Goal: Information Seeking & Learning: Find specific fact

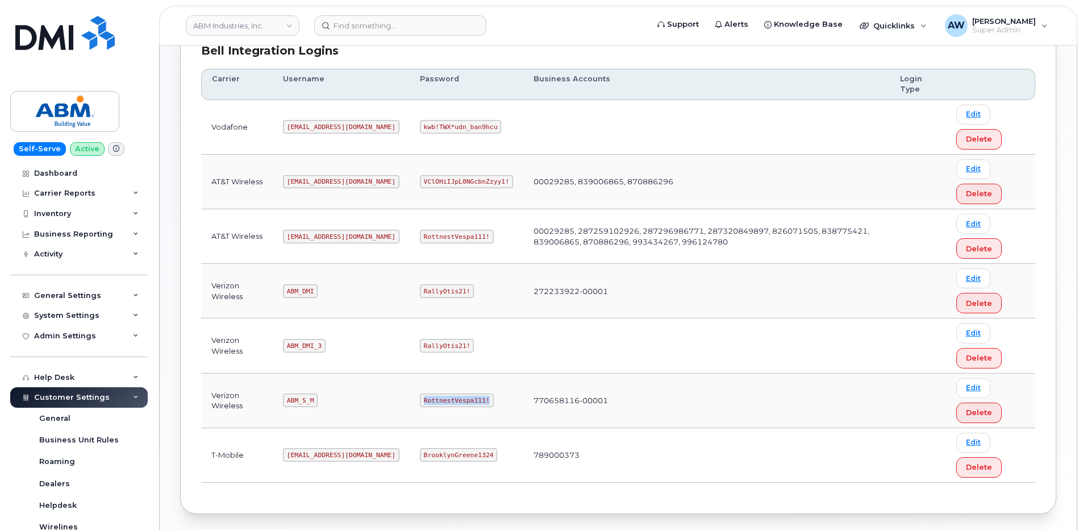
scroll to position [227, 0]
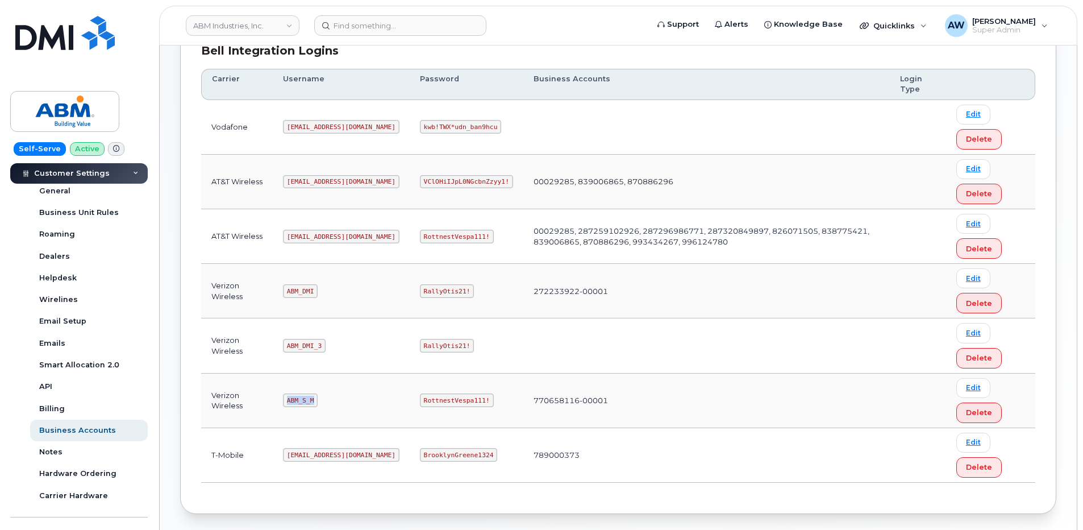
drag, startPoint x: 286, startPoint y: 397, endPoint x: 313, endPoint y: 400, distance: 27.4
click at [313, 400] on code "ABM_S_M" at bounding box center [300, 400] width 35 height 14
copy code "ABM_S_M"
drag, startPoint x: 384, startPoint y: 398, endPoint x: 443, endPoint y: 400, distance: 59.7
click at [443, 400] on code "RottnestVespa111!" at bounding box center [457, 400] width 74 height 14
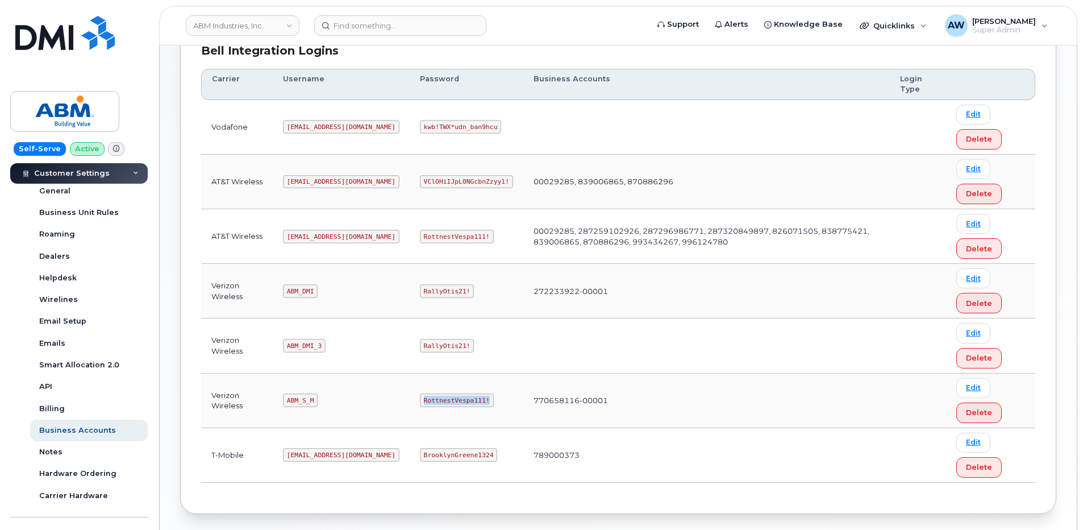
copy code "RottnestVespa111!"
drag, startPoint x: 287, startPoint y: 236, endPoint x: 336, endPoint y: 235, distance: 48.9
click at [336, 235] on code "abm@dminc.com" at bounding box center [341, 237] width 117 height 14
copy code "abm@dminc.com"
drag, startPoint x: 384, startPoint y: 236, endPoint x: 450, endPoint y: 242, distance: 65.7
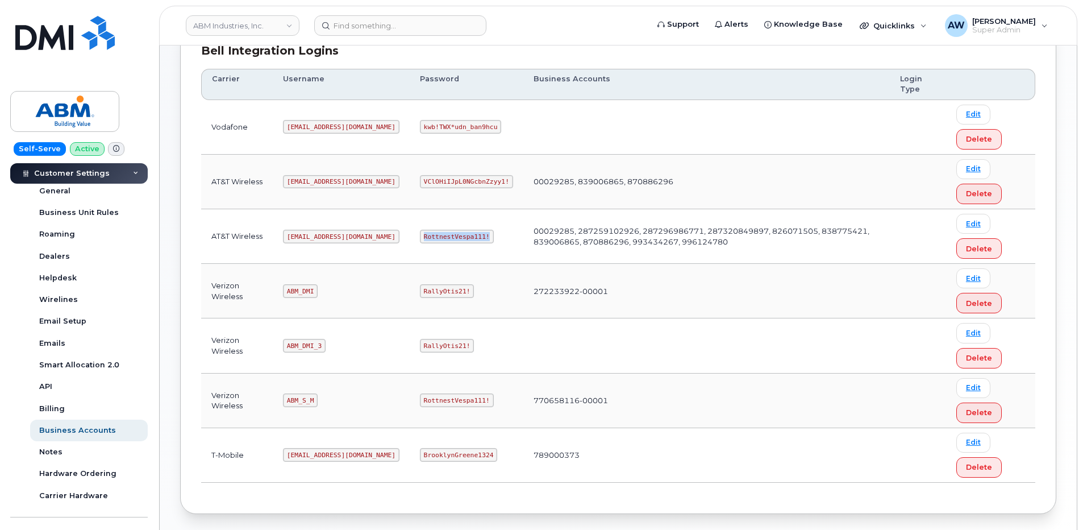
click at [450, 242] on td "RottnestVespa111!" at bounding box center [467, 236] width 114 height 55
copy code "RottnestVespa111!"
click at [395, 22] on input at bounding box center [400, 25] width 172 height 20
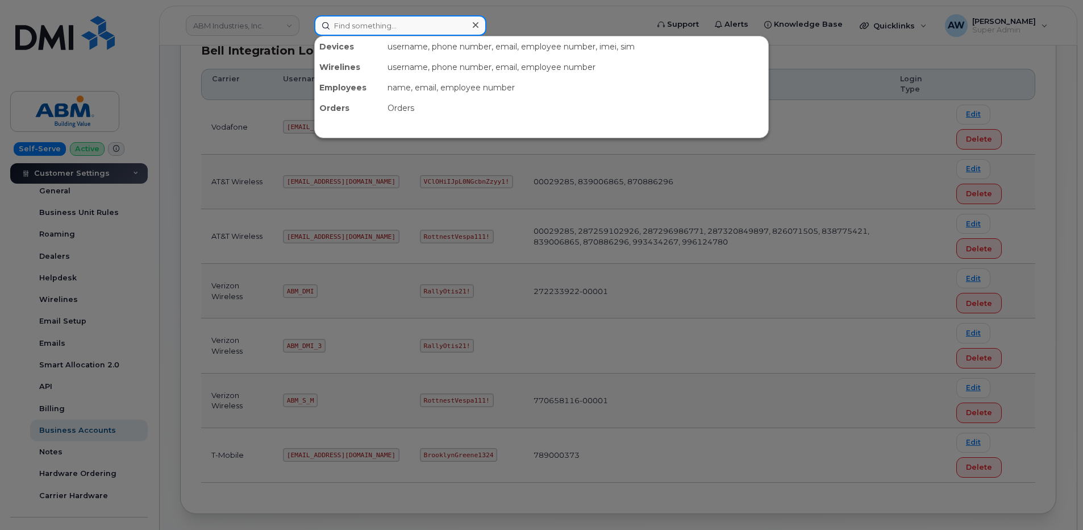
paste input "3107034488"
type input "3107034488"
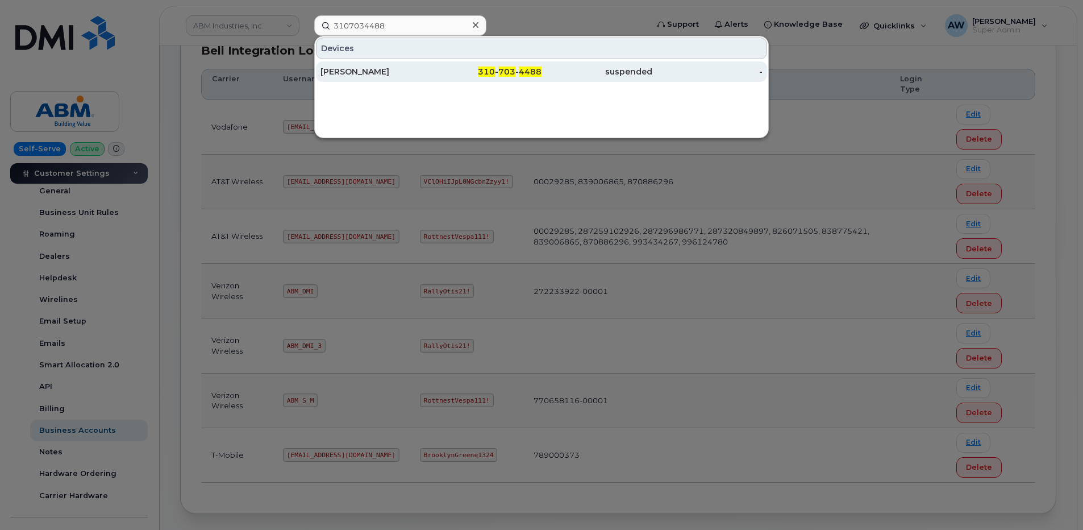
click at [517, 69] on div "310 - 703 - 4488" at bounding box center [486, 71] width 111 height 11
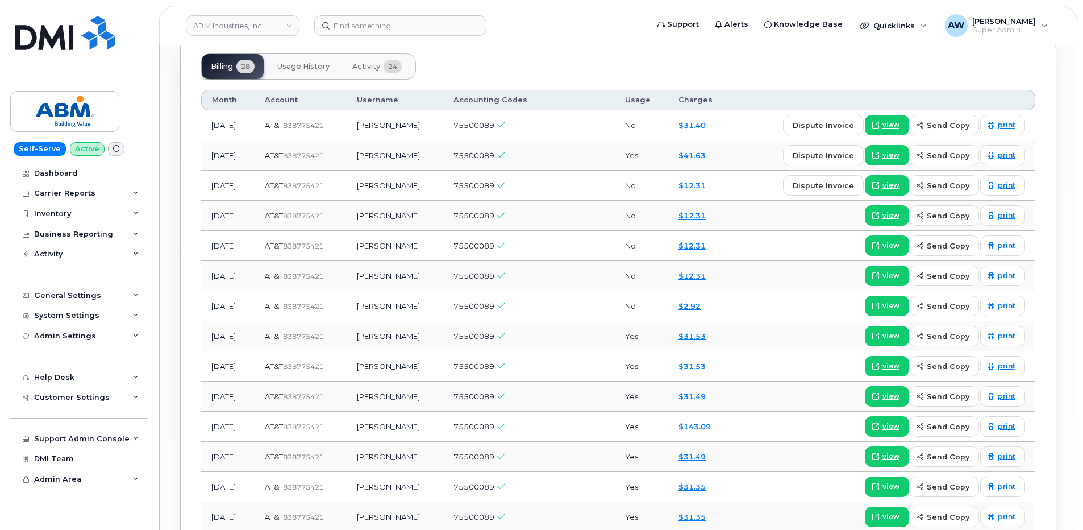
scroll to position [779, 0]
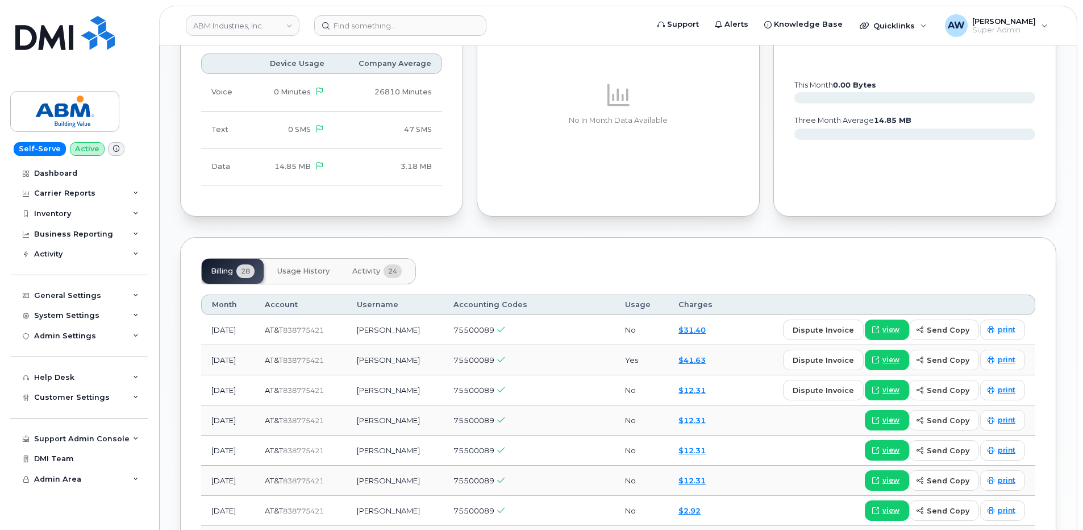
click at [357, 269] on span "Activity" at bounding box center [366, 271] width 28 height 9
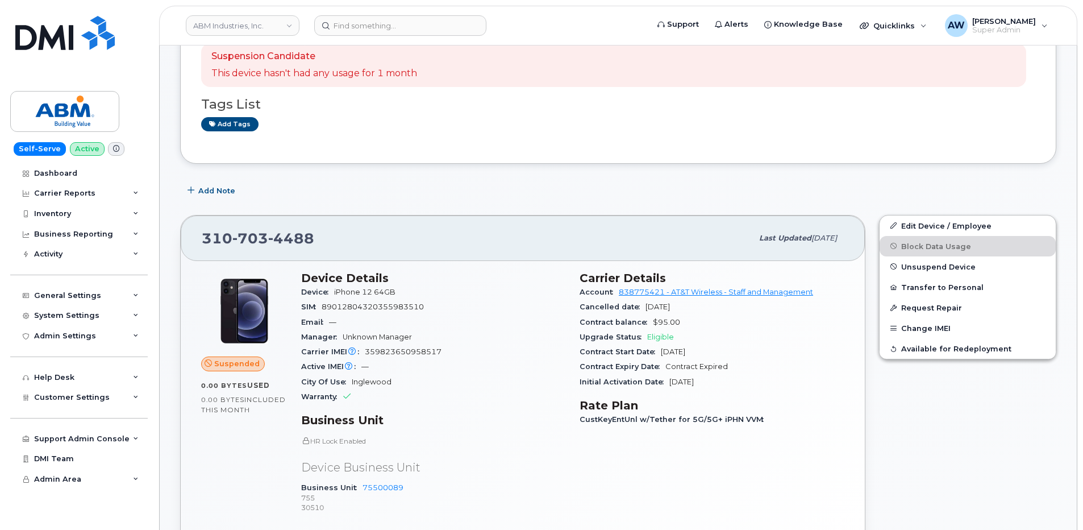
scroll to position [210, 0]
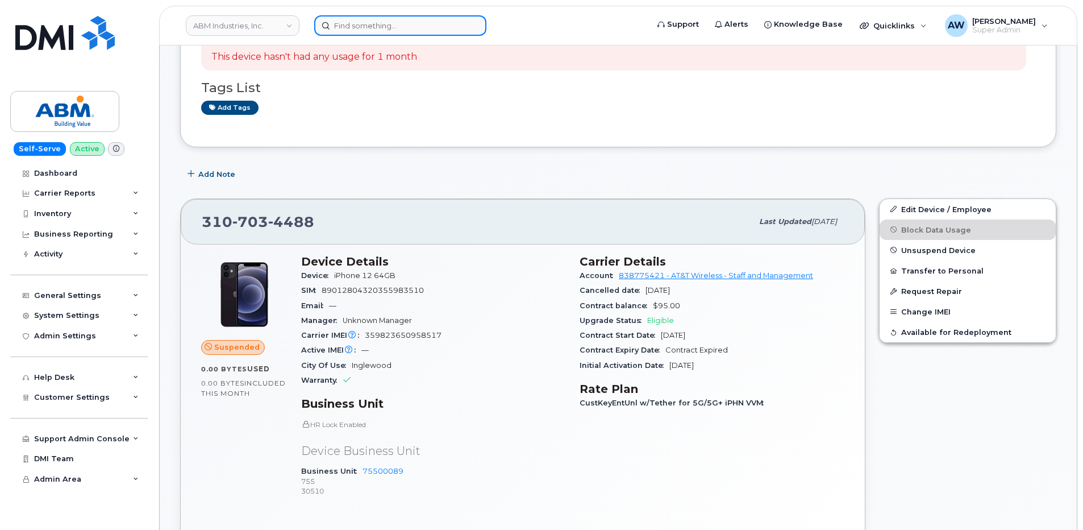
click at [402, 27] on input at bounding box center [400, 25] width 172 height 20
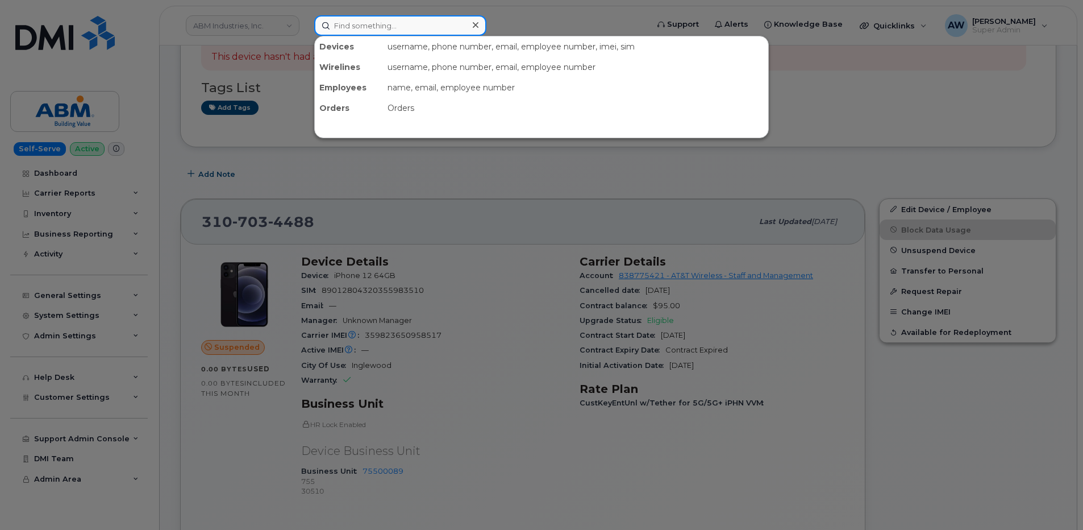
paste input "7738518723"
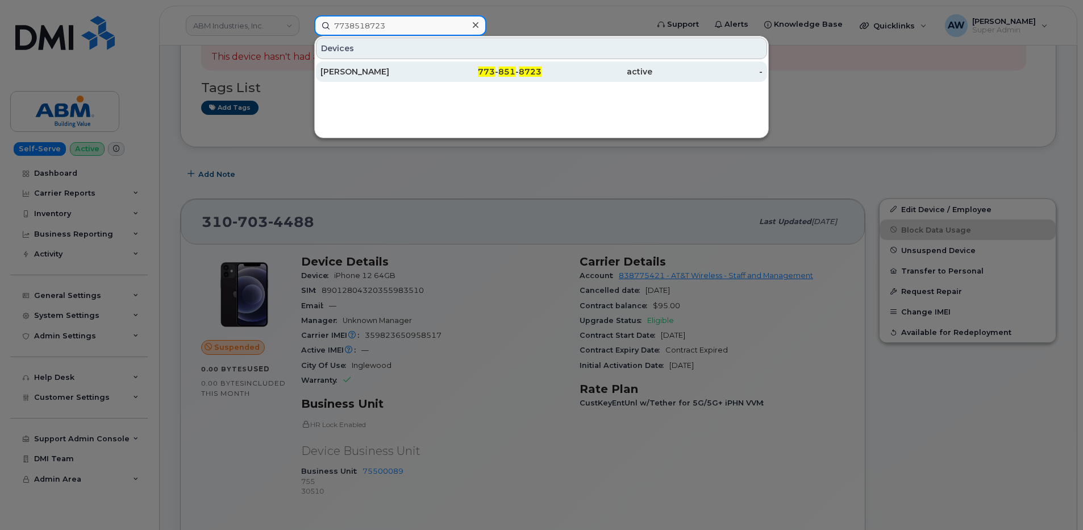
type input "7738518723"
click at [418, 73] on div "IMRAN SIDDIQUI" at bounding box center [376, 71] width 111 height 11
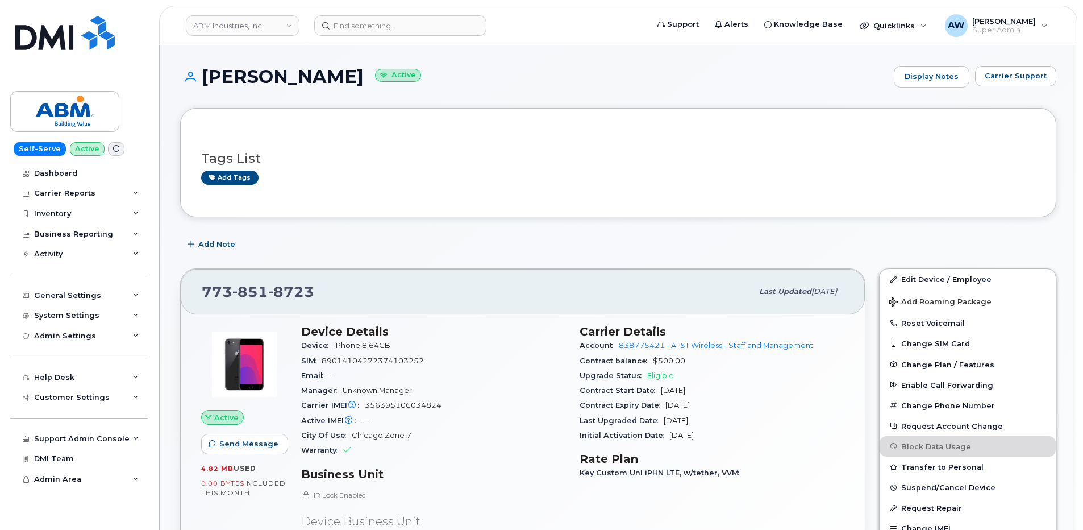
scroll to position [57, 0]
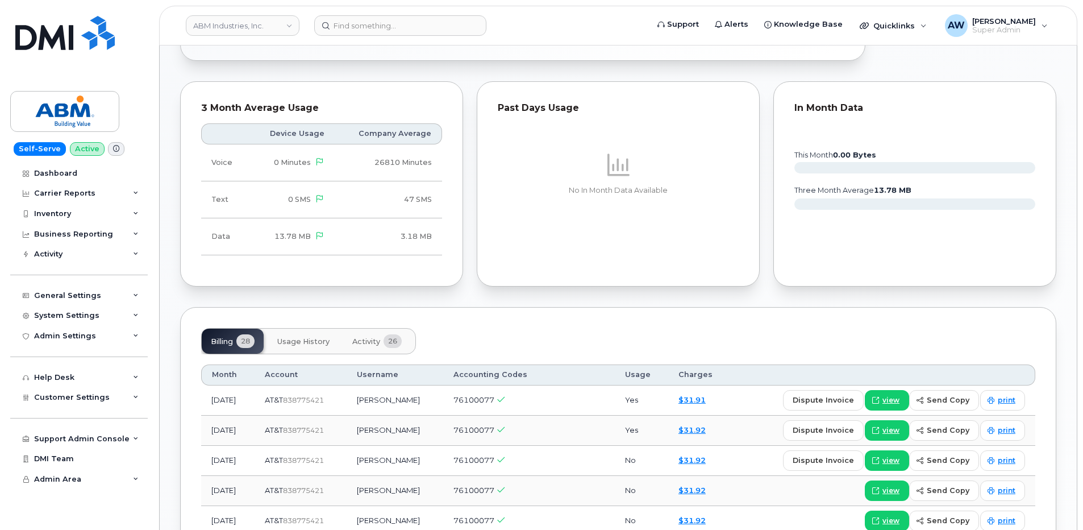
click at [319, 337] on span "Usage History" at bounding box center [303, 341] width 52 height 9
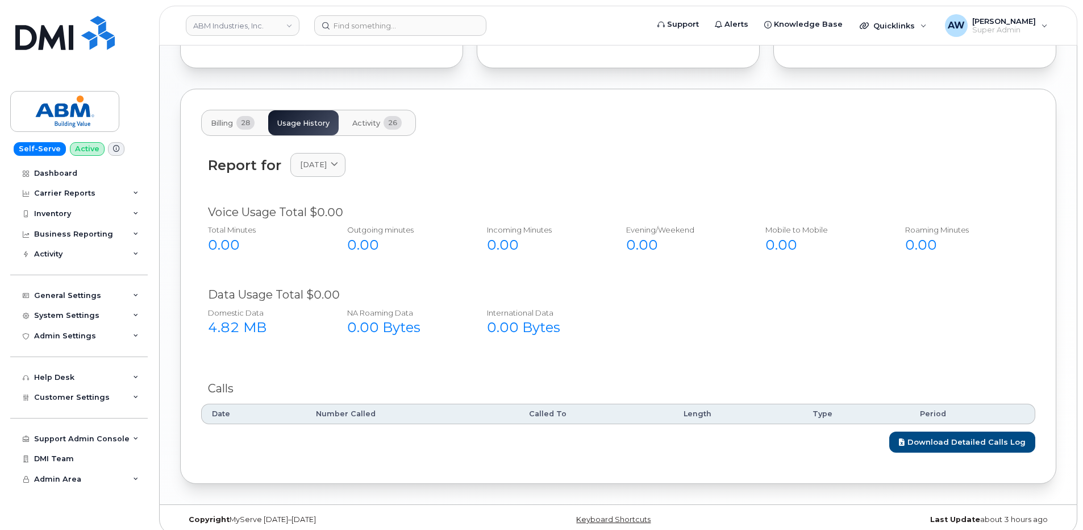
scroll to position [892, 0]
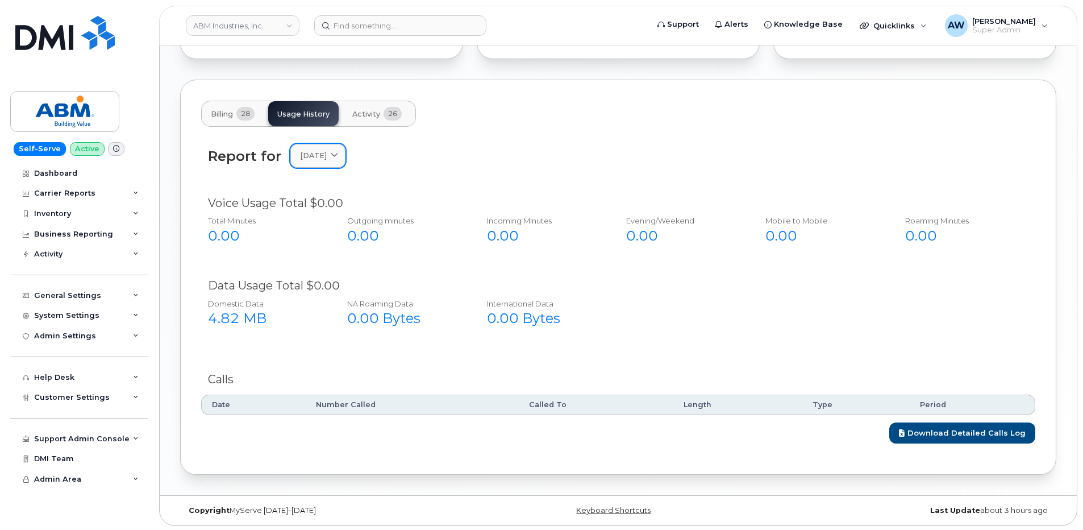
click at [336, 152] on div "July 2025" at bounding box center [318, 155] width 36 height 11
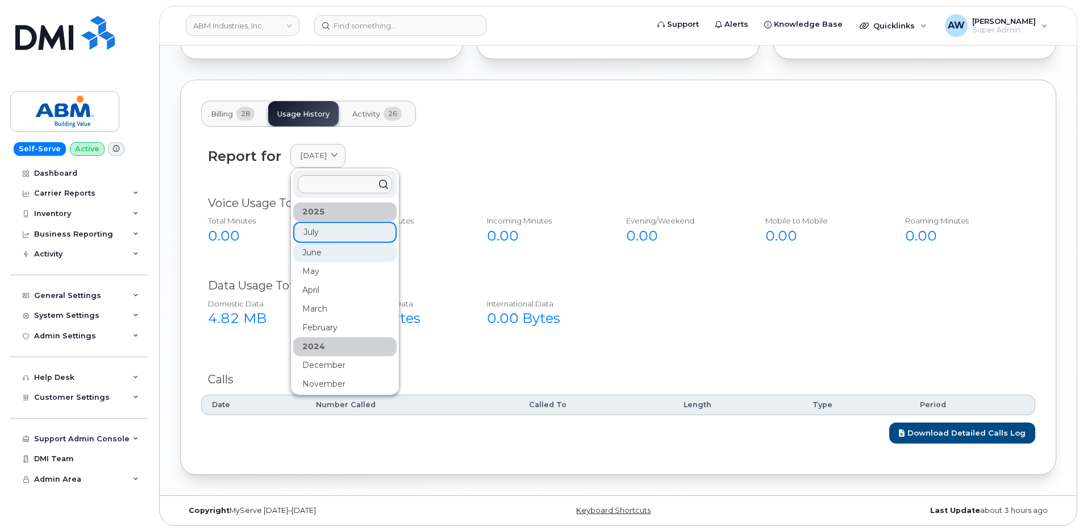
click at [331, 337] on div "June" at bounding box center [344, 346] width 103 height 19
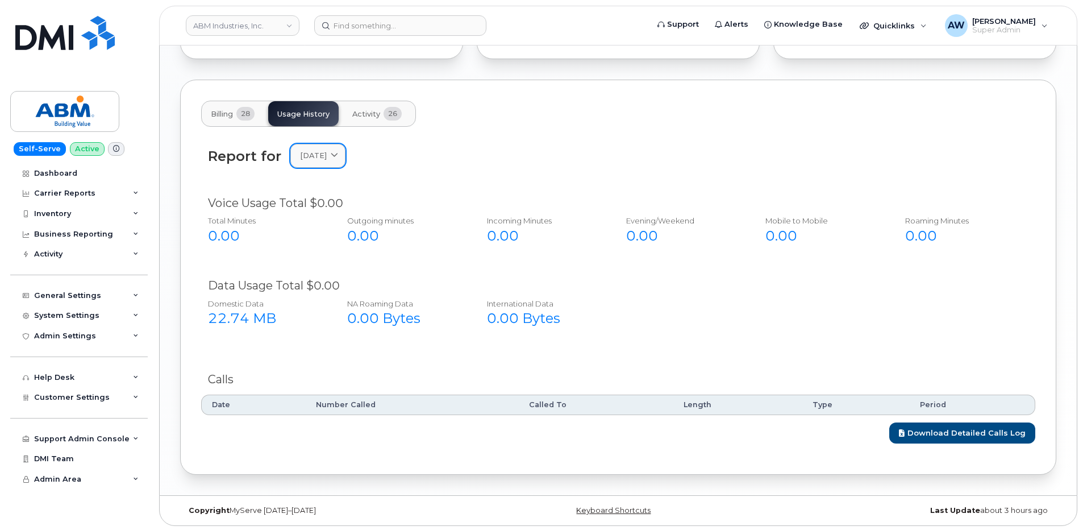
click at [343, 148] on link "June 2025" at bounding box center [317, 155] width 55 height 23
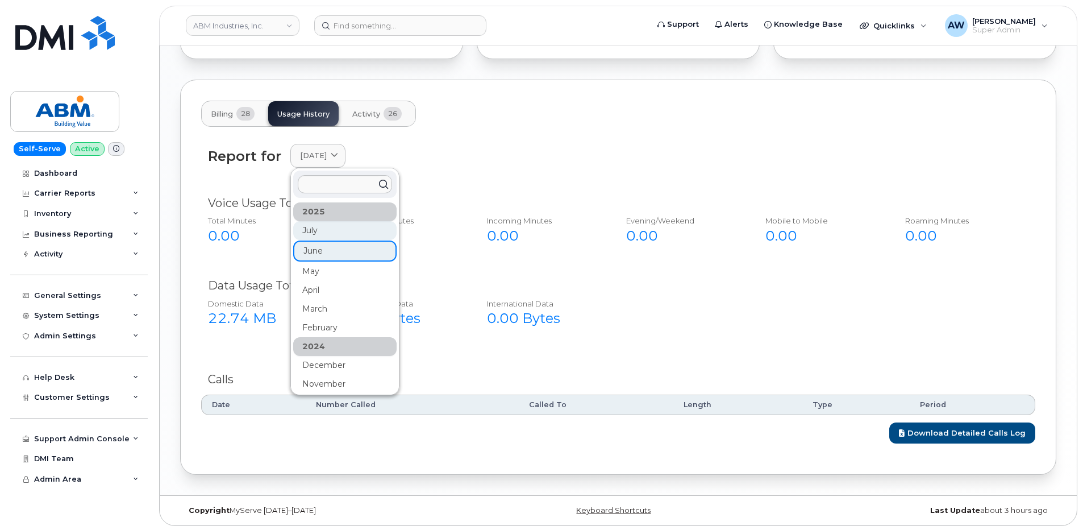
click at [348, 281] on div "July" at bounding box center [344, 290] width 103 height 19
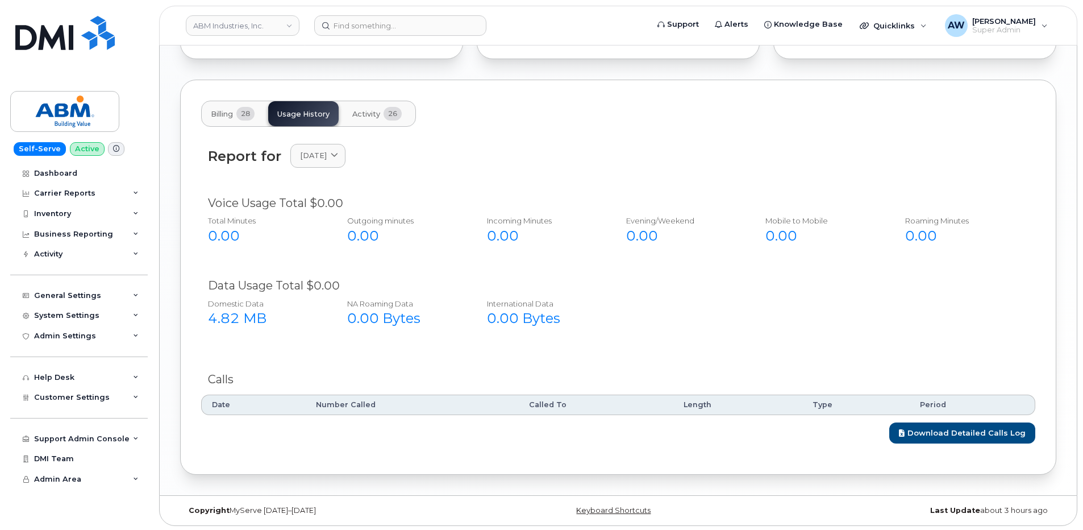
click at [377, 112] on span "Activity" at bounding box center [366, 114] width 28 height 9
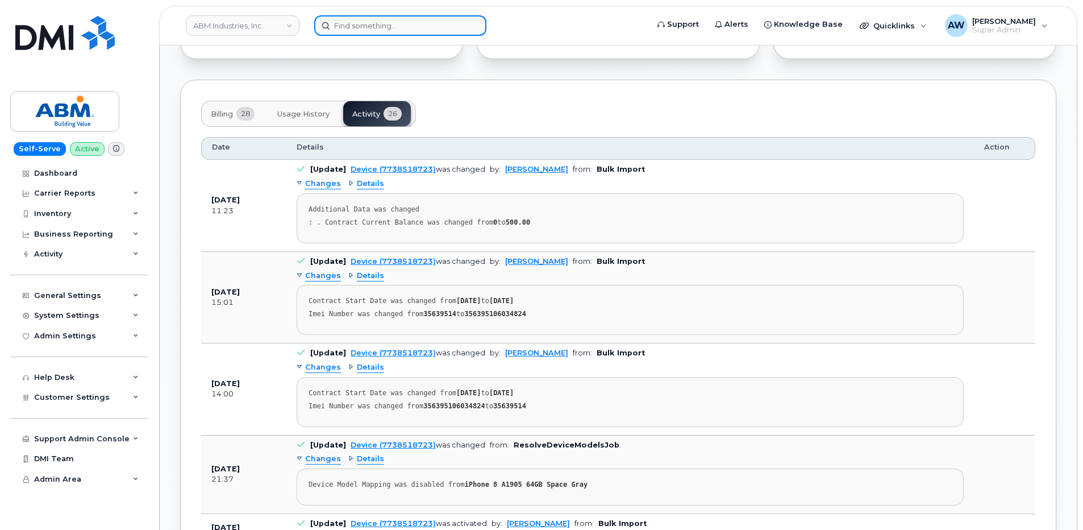
click at [349, 20] on input at bounding box center [400, 25] width 172 height 20
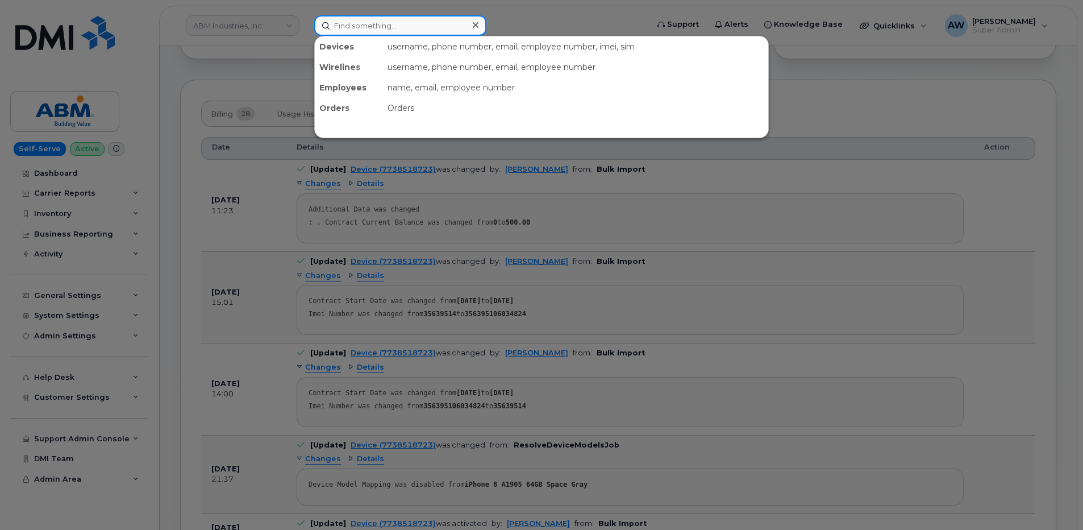
paste input "4244391957"
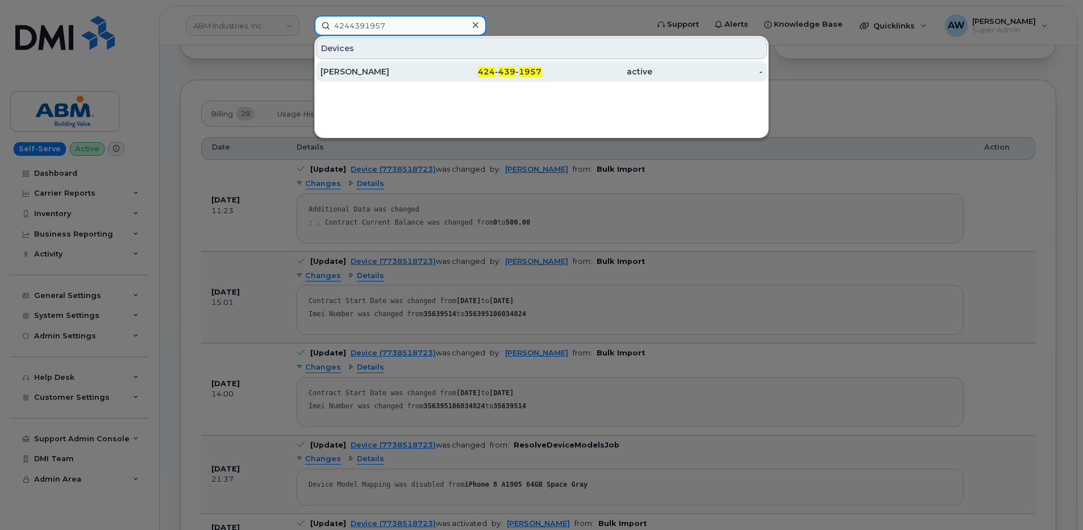
type input "4244391957"
click at [384, 74] on div "BRENDA MACIAS" at bounding box center [376, 71] width 111 height 11
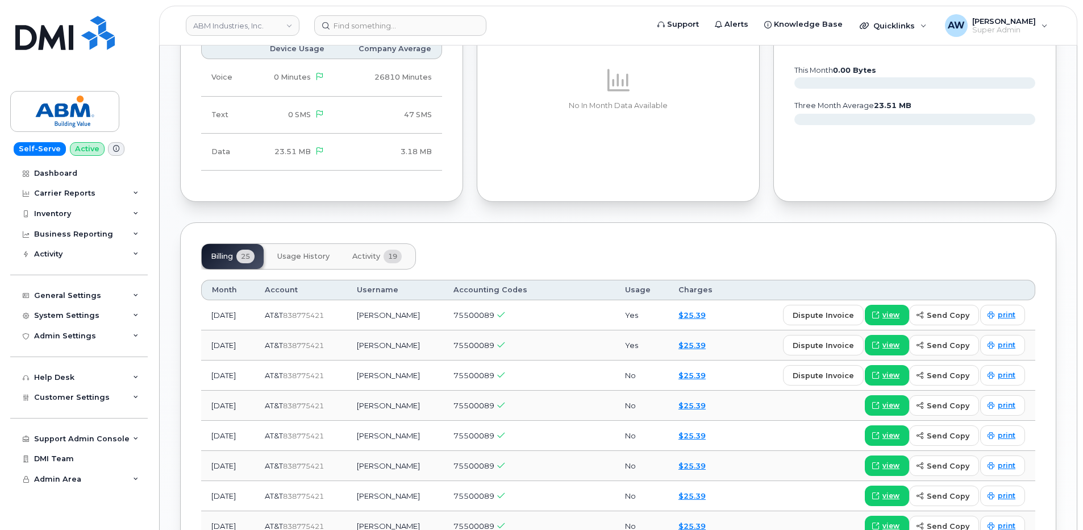
scroll to position [739, 0]
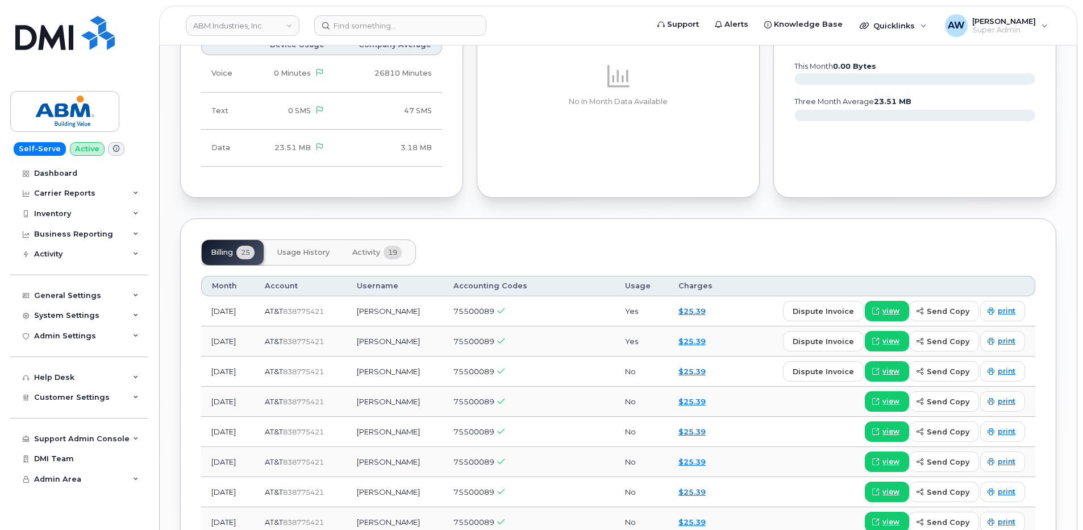
click at [376, 253] on span "Activity" at bounding box center [366, 252] width 28 height 9
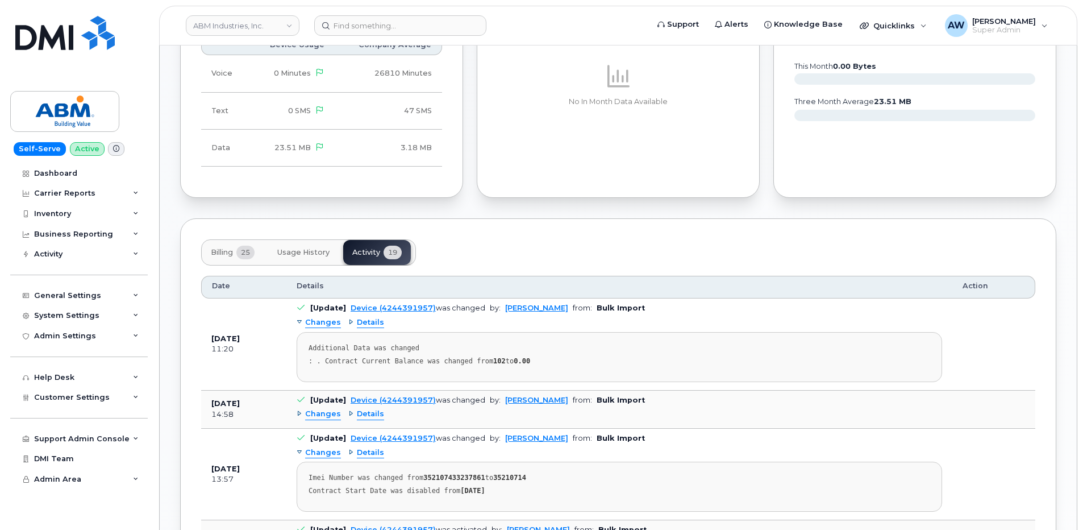
click at [294, 248] on span "Usage History" at bounding box center [303, 252] width 52 height 9
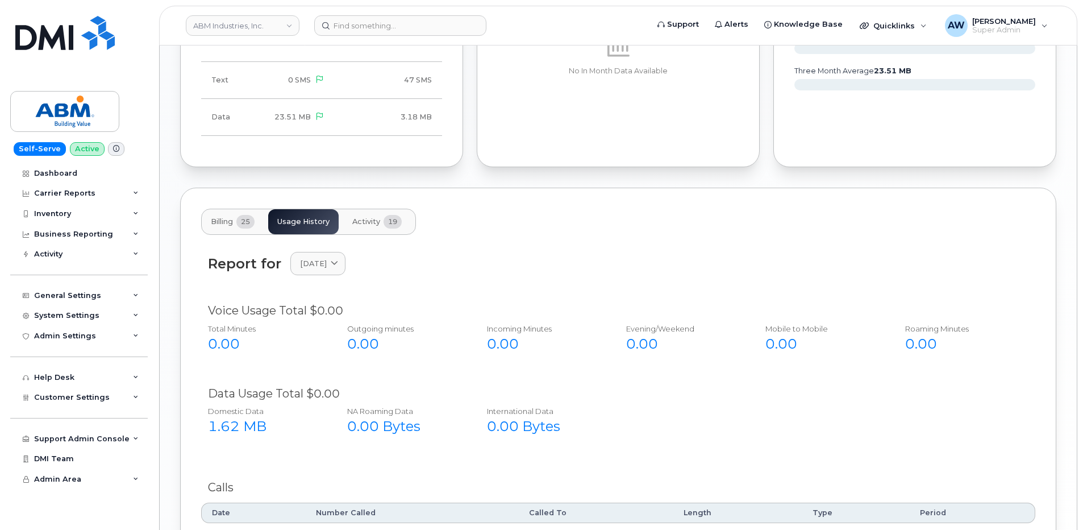
scroll to position [796, 0]
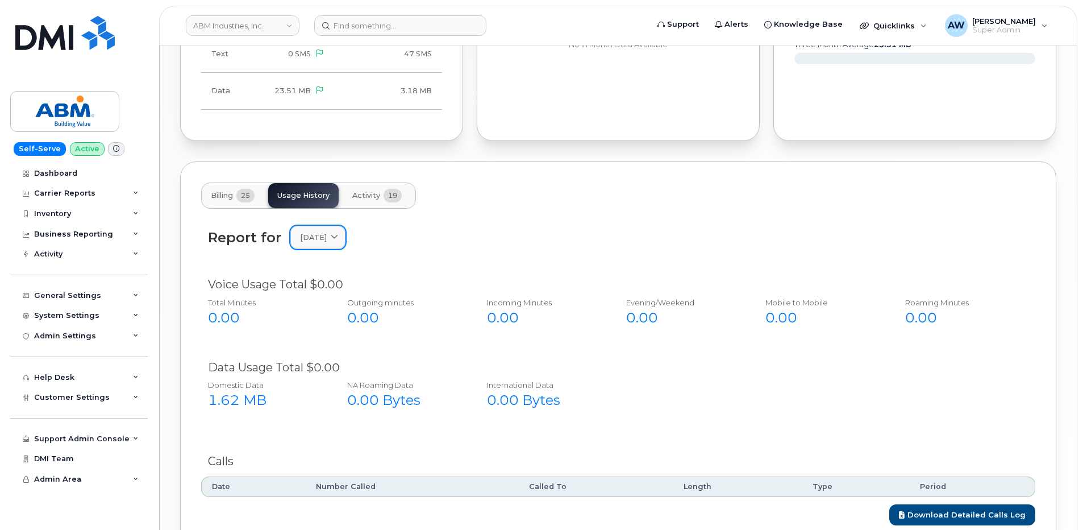
click at [303, 241] on span "July 2025" at bounding box center [313, 237] width 27 height 11
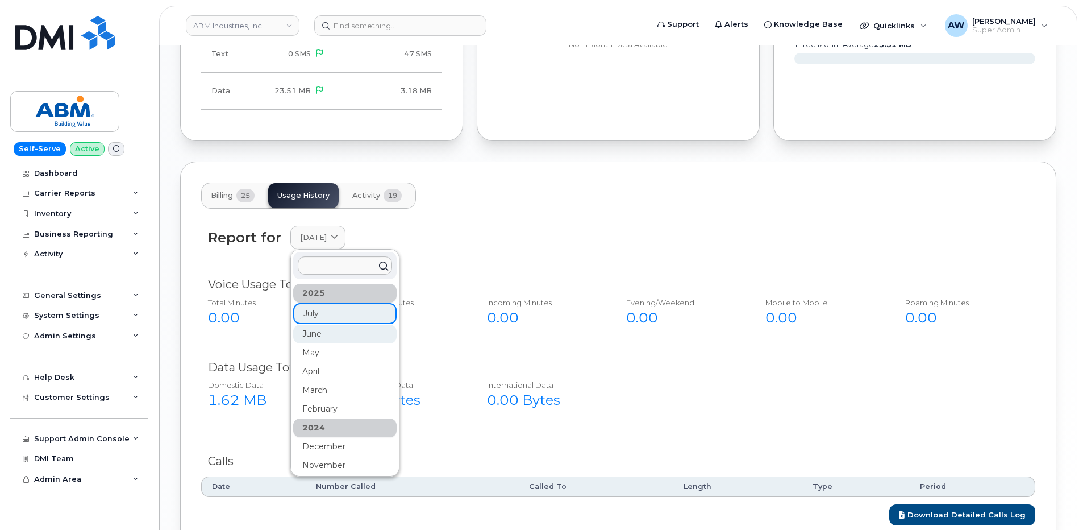
click at [322, 418] on div "June" at bounding box center [344, 427] width 103 height 19
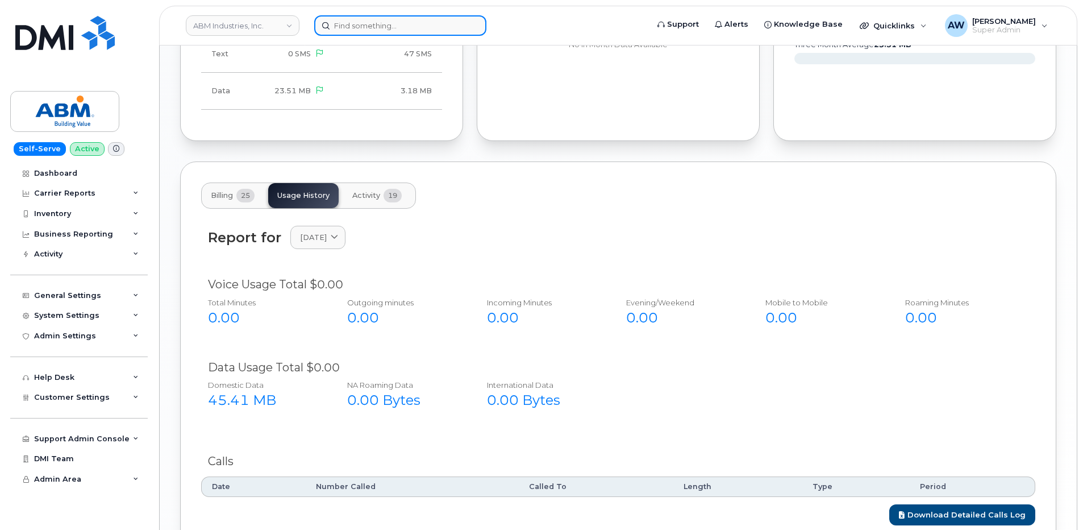
click at [356, 21] on input at bounding box center [400, 25] width 172 height 20
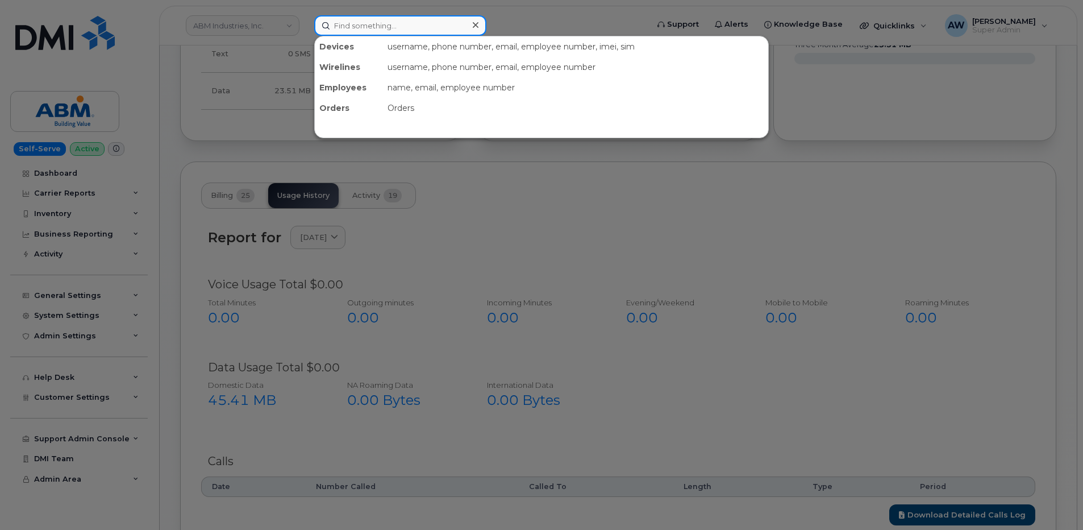
paste input "2147635186"
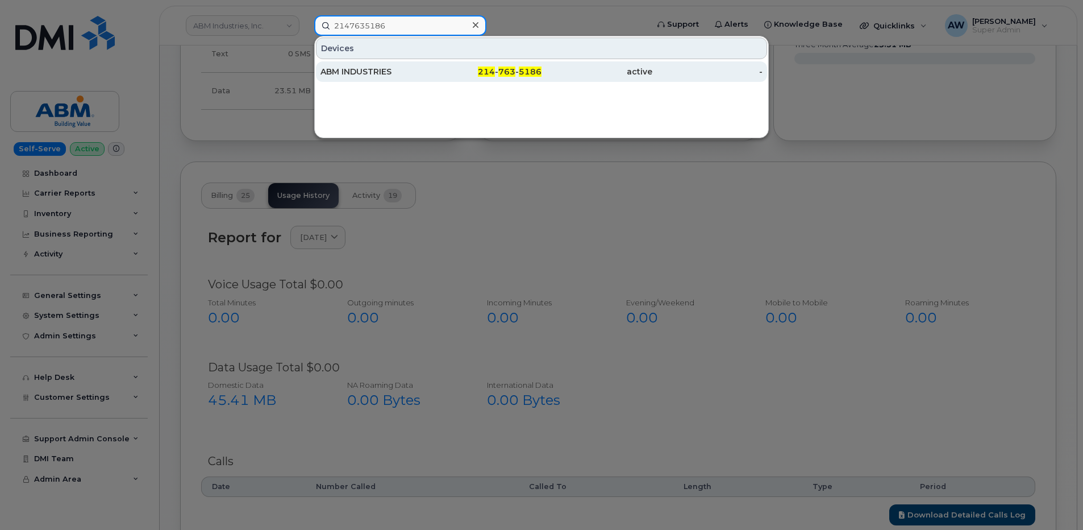
type input "2147635186"
click at [431, 63] on div "ABM INDUSTRIES" at bounding box center [486, 71] width 111 height 20
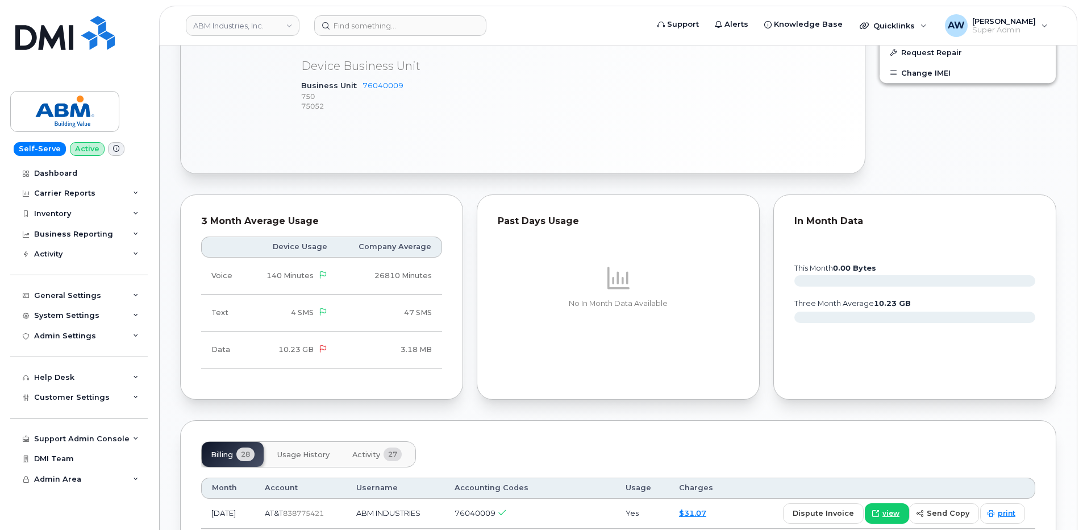
scroll to position [512, 0]
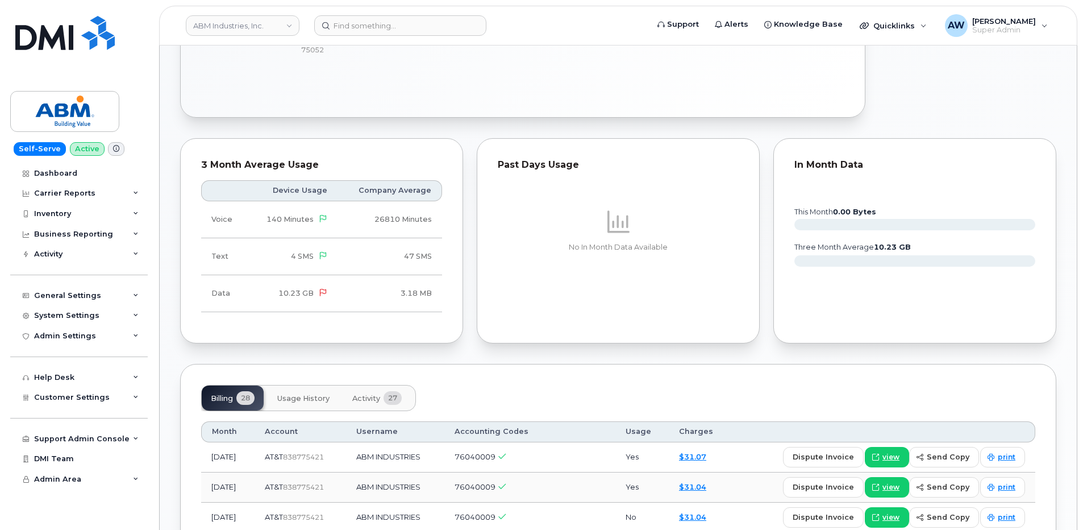
click at [317, 403] on button "Usage History" at bounding box center [303, 397] width 70 height 25
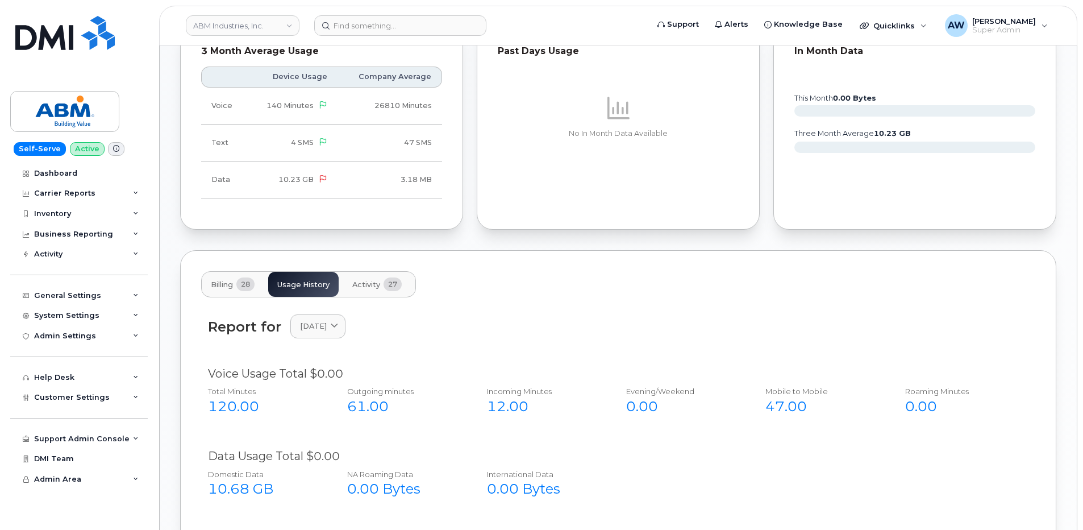
scroll to position [722, 0]
click at [421, 26] on input at bounding box center [400, 25] width 172 height 20
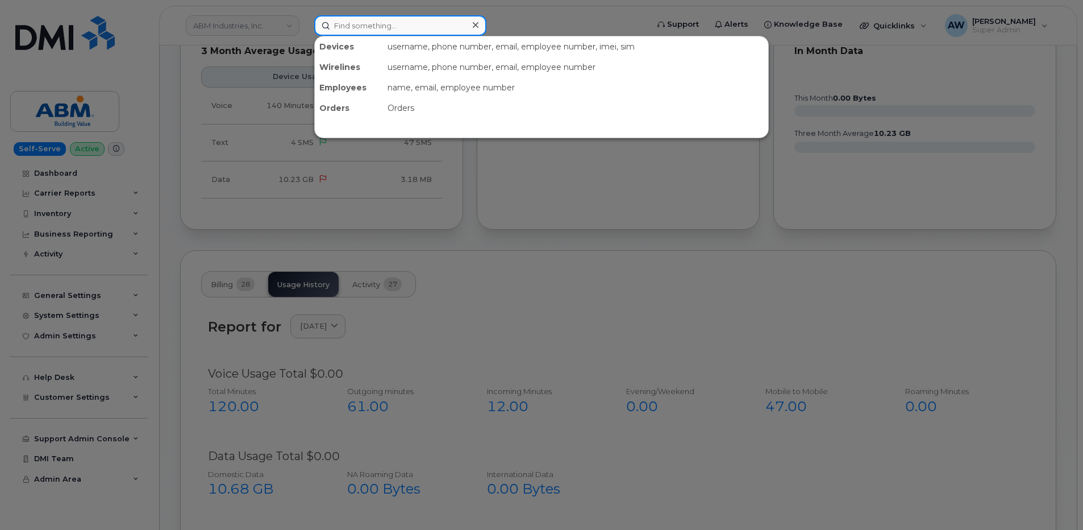
paste input "4699941284"
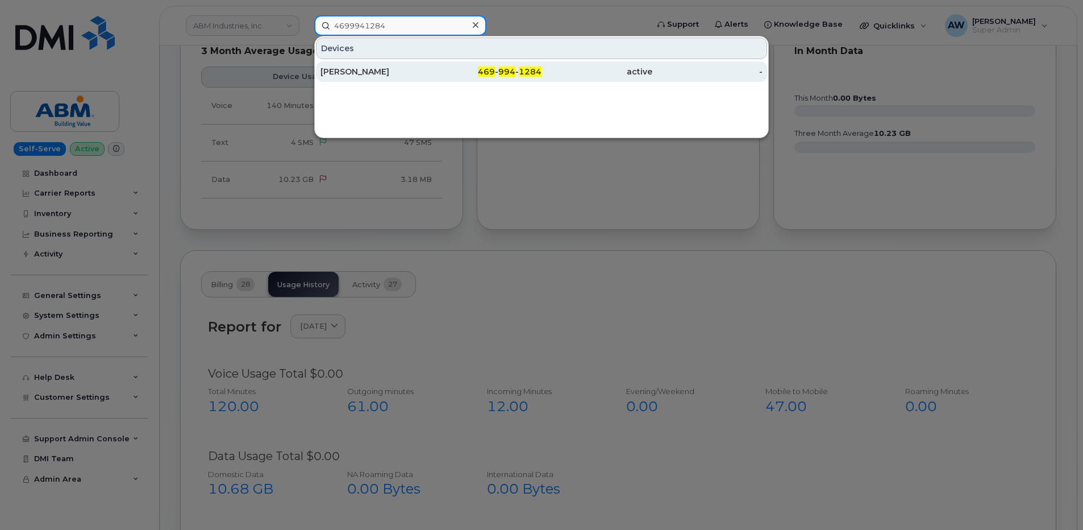
type input "4699941284"
click at [409, 69] on div "[PERSON_NAME]" at bounding box center [376, 71] width 111 height 11
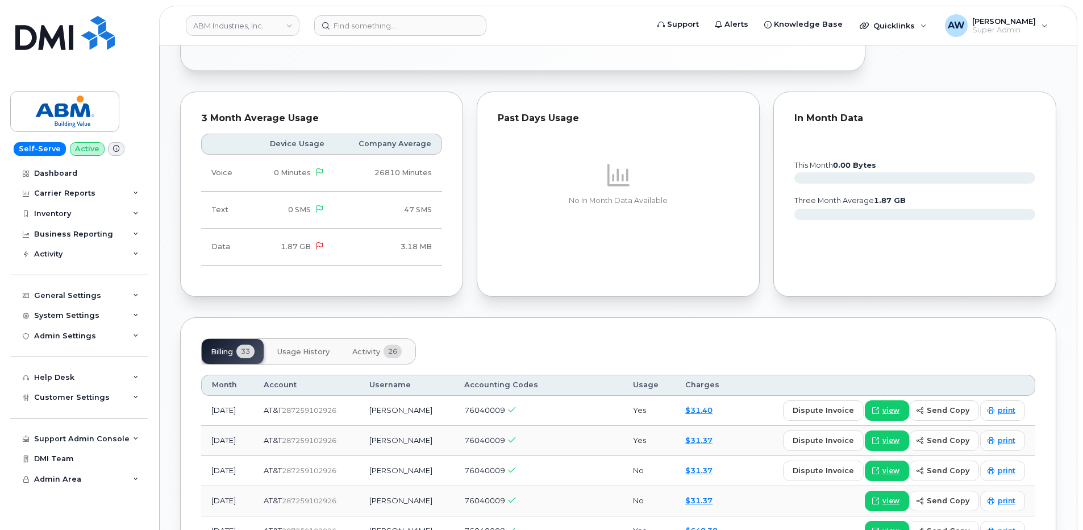
click at [320, 354] on span "Usage History" at bounding box center [303, 351] width 52 height 9
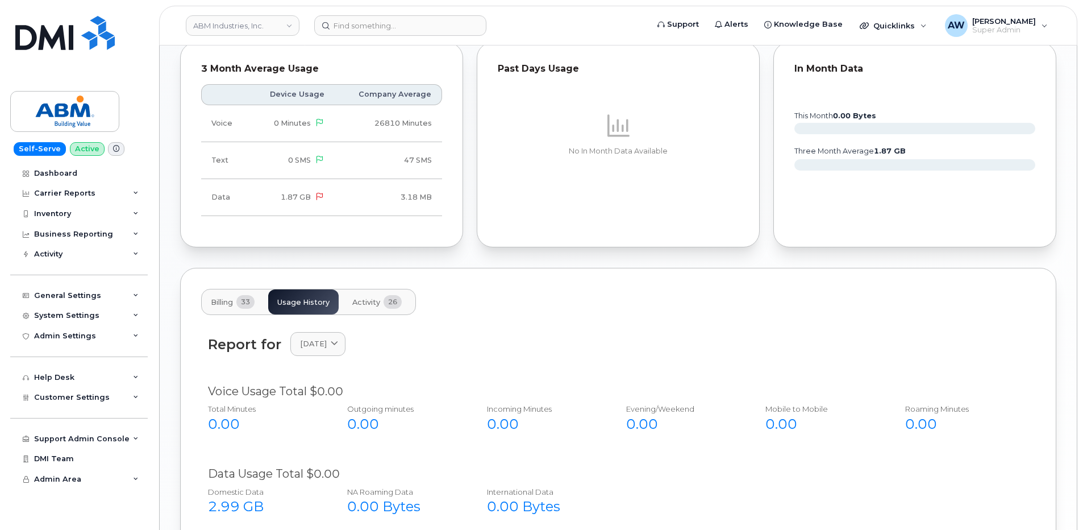
scroll to position [729, 0]
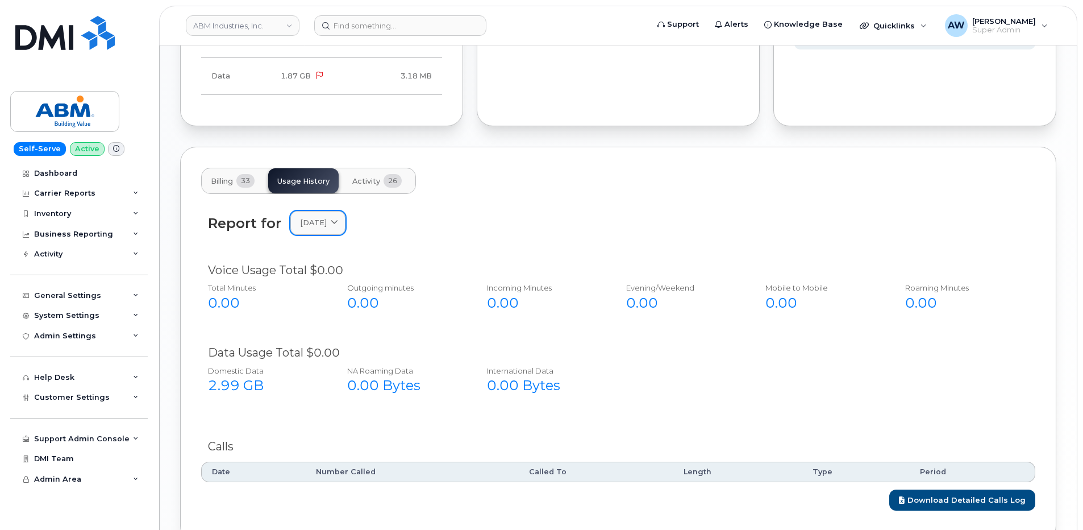
click at [332, 216] on link "[DATE]" at bounding box center [317, 222] width 55 height 23
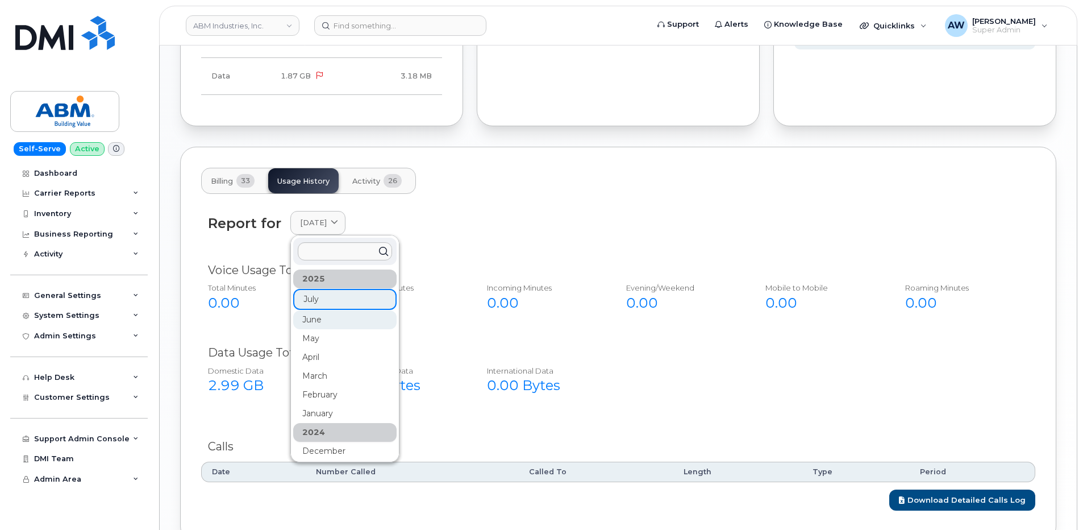
click at [338, 404] on div "June" at bounding box center [344, 413] width 103 height 19
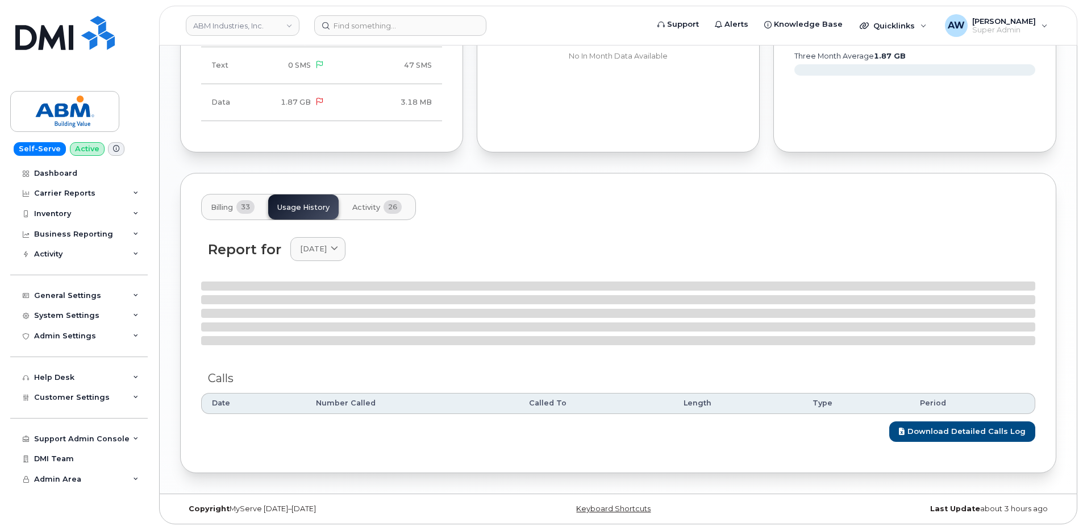
scroll to position [825, 0]
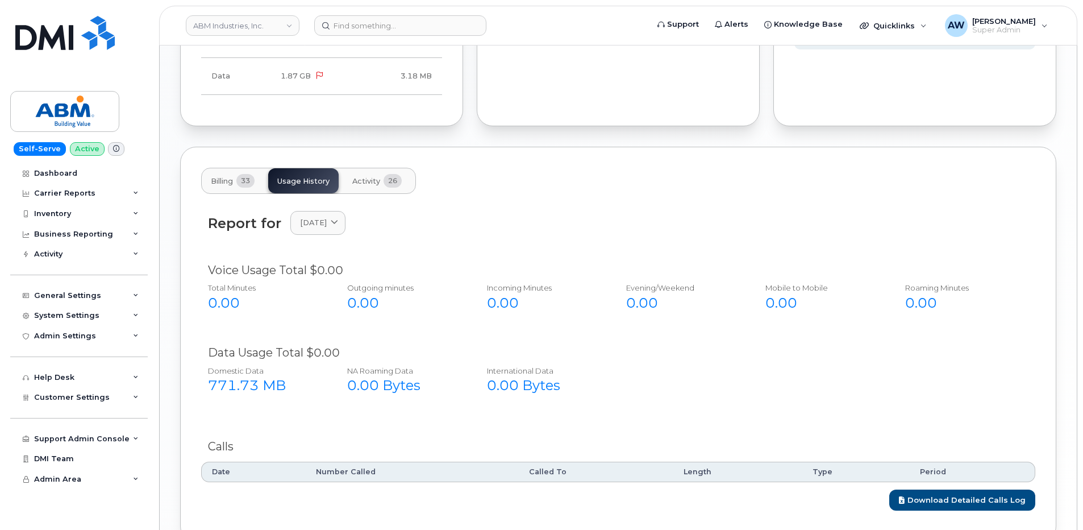
click at [331, 239] on div "Report for June 2025 2025 July June May April March February January 2024 Decem…" at bounding box center [618, 229] width 834 height 51
click at [327, 225] on span "[DATE]" at bounding box center [313, 222] width 27 height 11
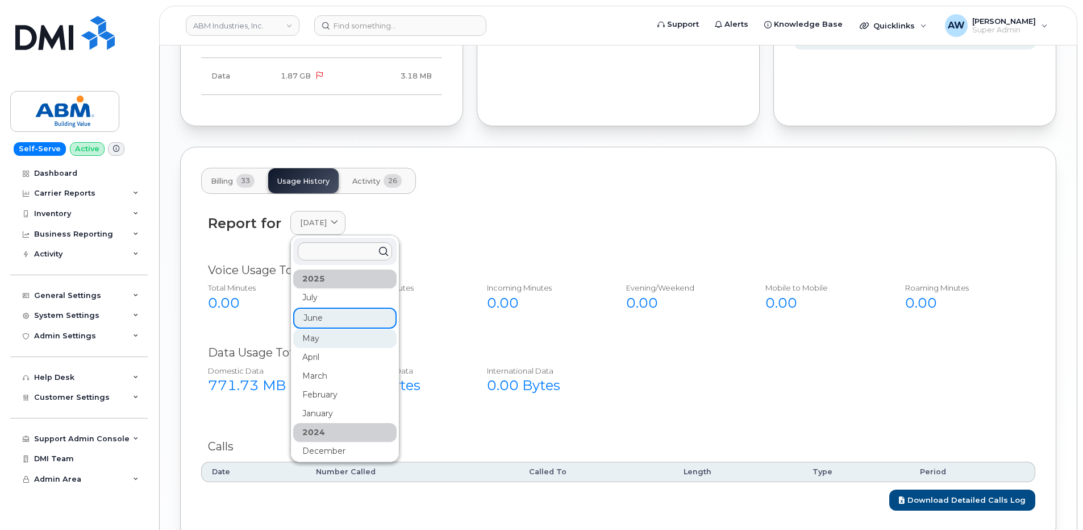
click at [344, 460] on div "May" at bounding box center [344, 469] width 103 height 19
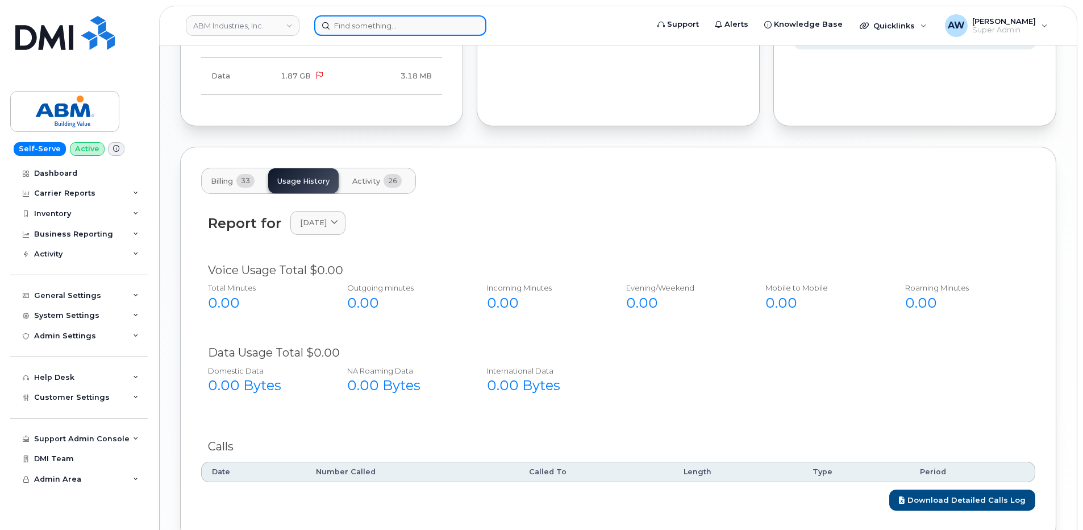
click at [434, 24] on input at bounding box center [400, 25] width 172 height 20
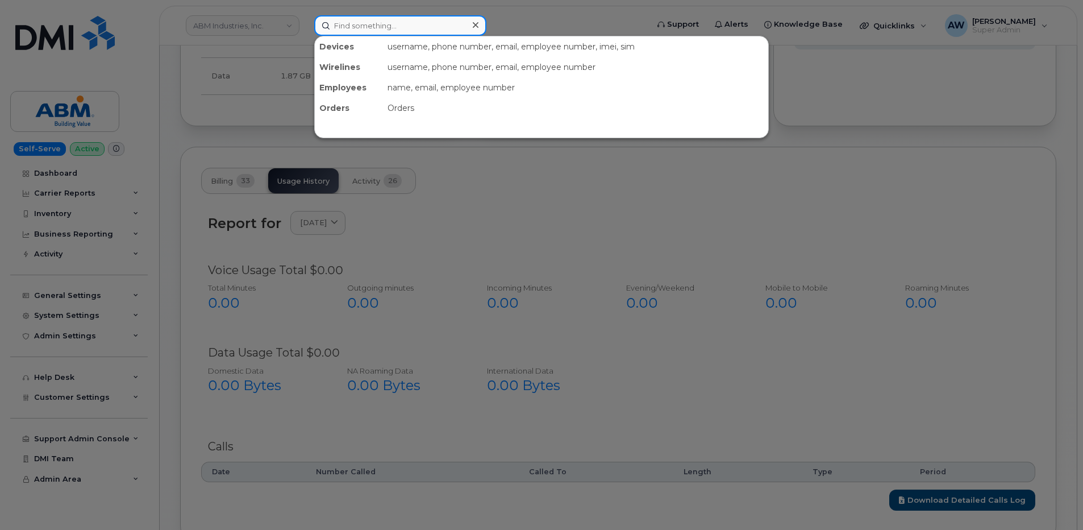
paste input "3012044058"
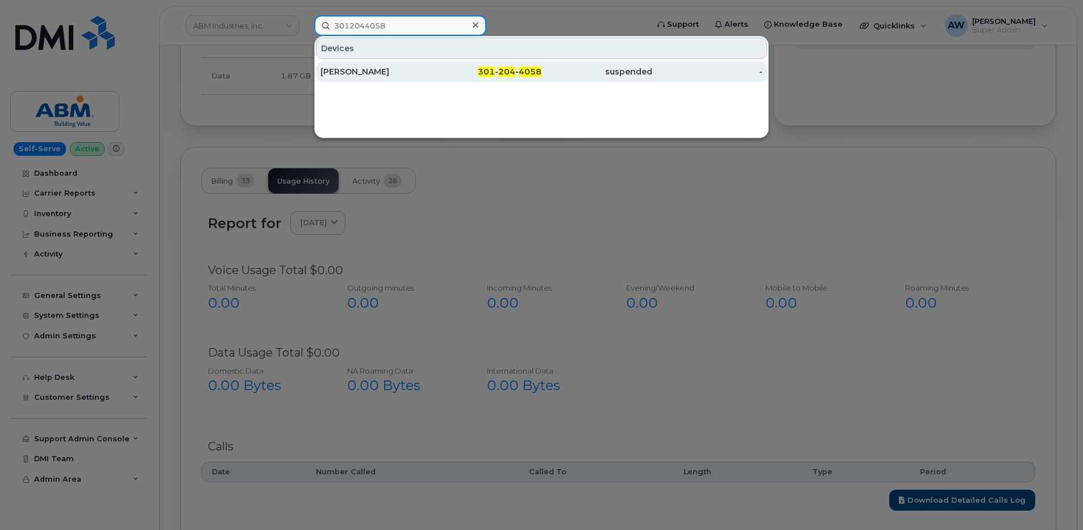
type input "3012044058"
click at [431, 64] on div "[PERSON_NAME]" at bounding box center [486, 71] width 111 height 20
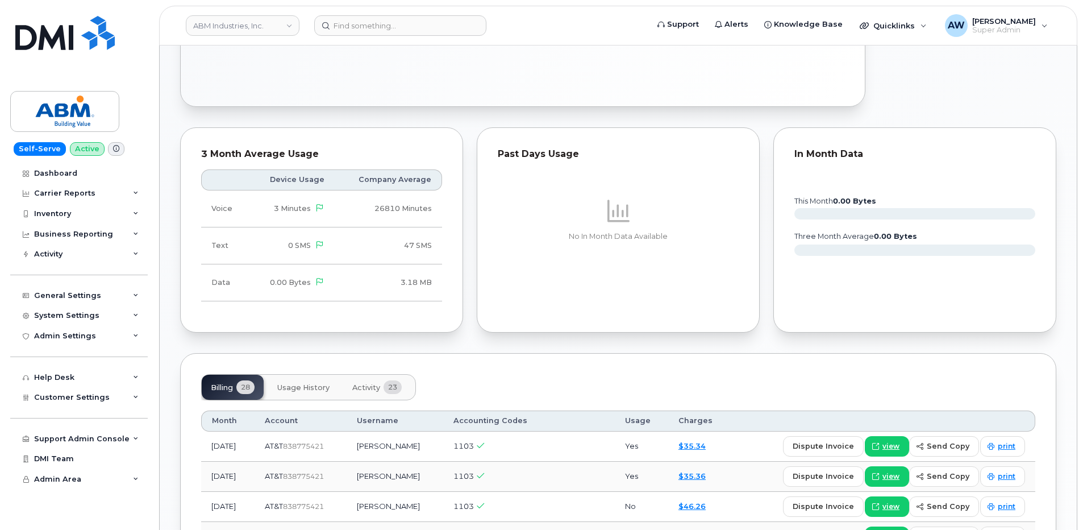
scroll to position [625, 0]
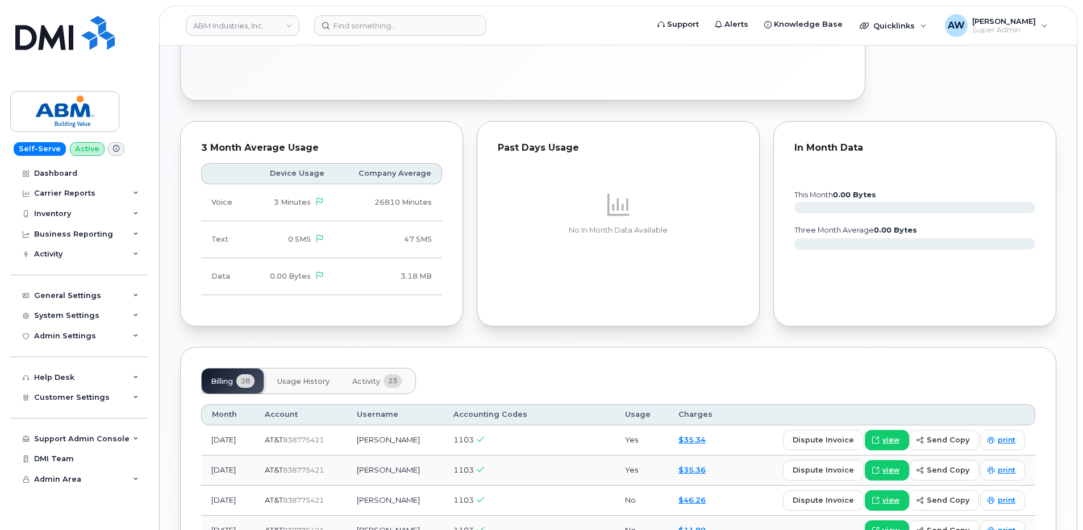
click at [306, 377] on span "Usage History" at bounding box center [303, 381] width 52 height 9
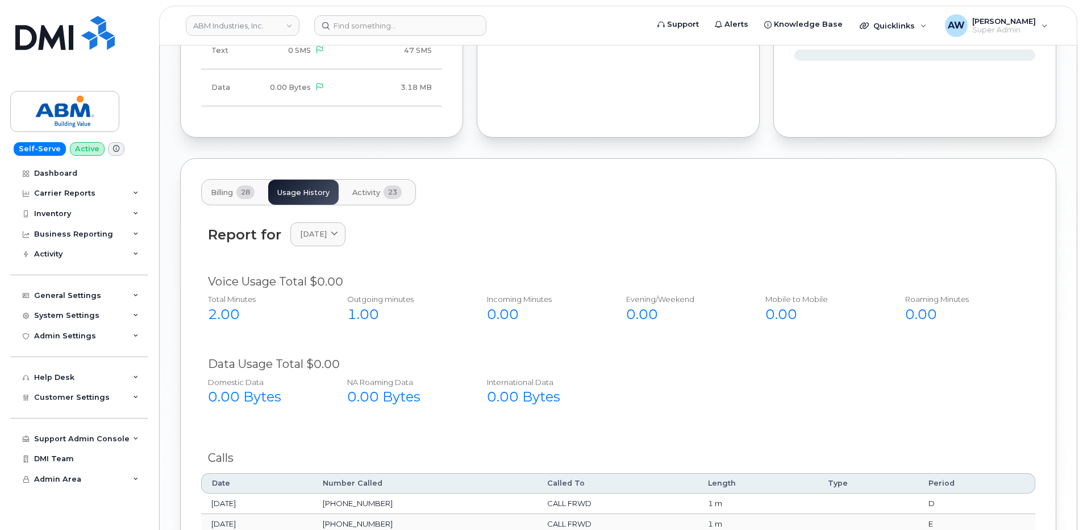
scroll to position [853, 0]
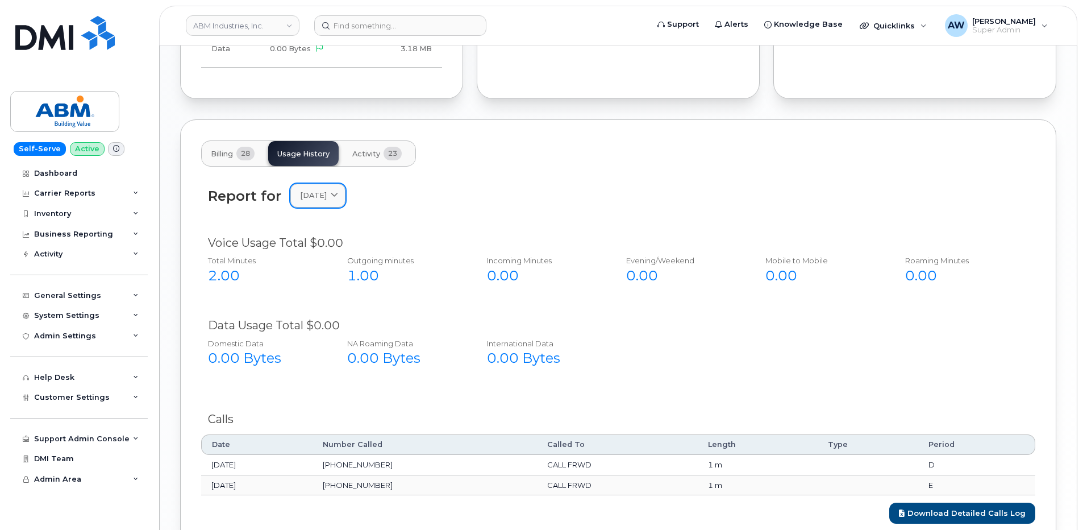
click at [328, 202] on link "[DATE]" at bounding box center [317, 195] width 55 height 23
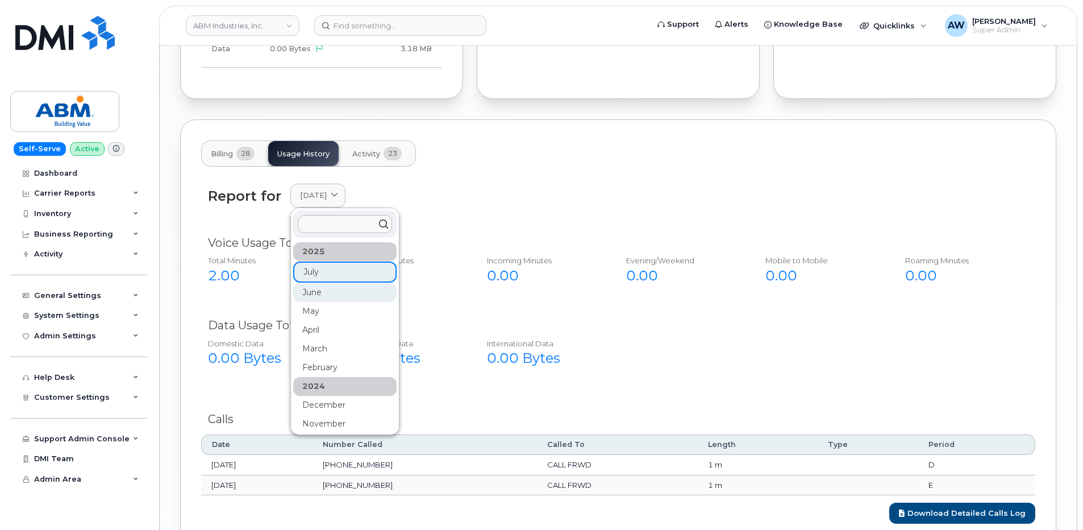
click at [342, 377] on div "June" at bounding box center [344, 386] width 103 height 19
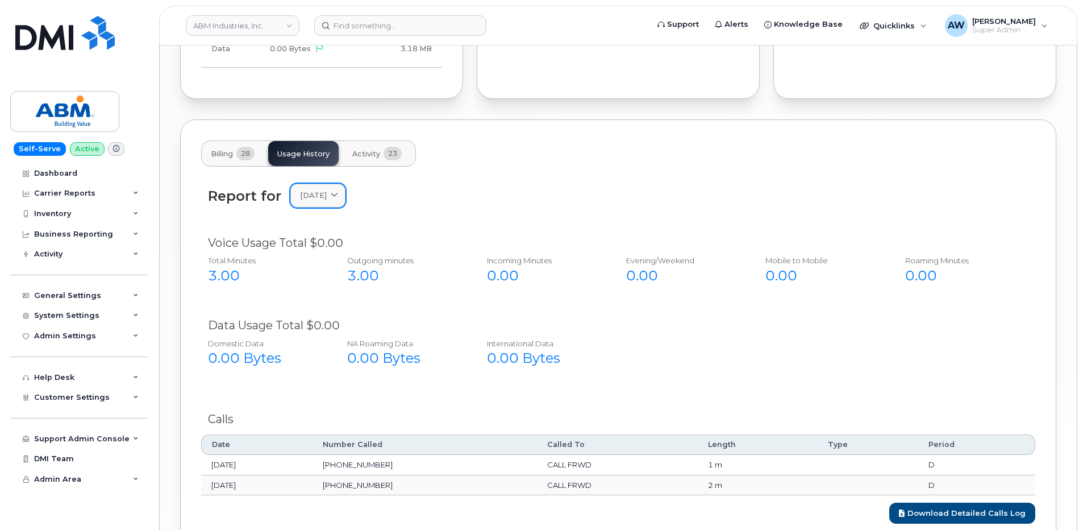
click at [327, 199] on span "[DATE]" at bounding box center [313, 195] width 27 height 11
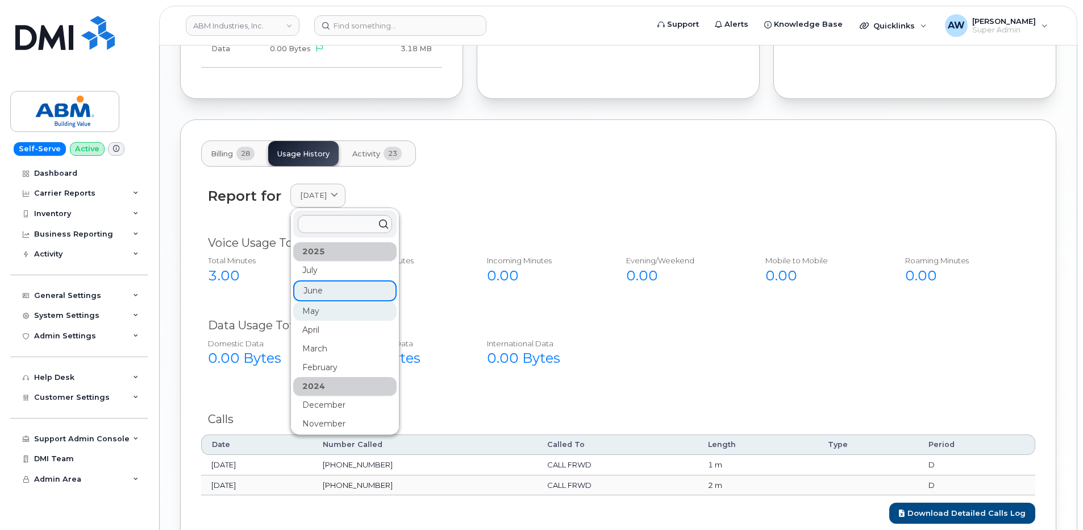
click at [331, 433] on div "May" at bounding box center [344, 442] width 103 height 19
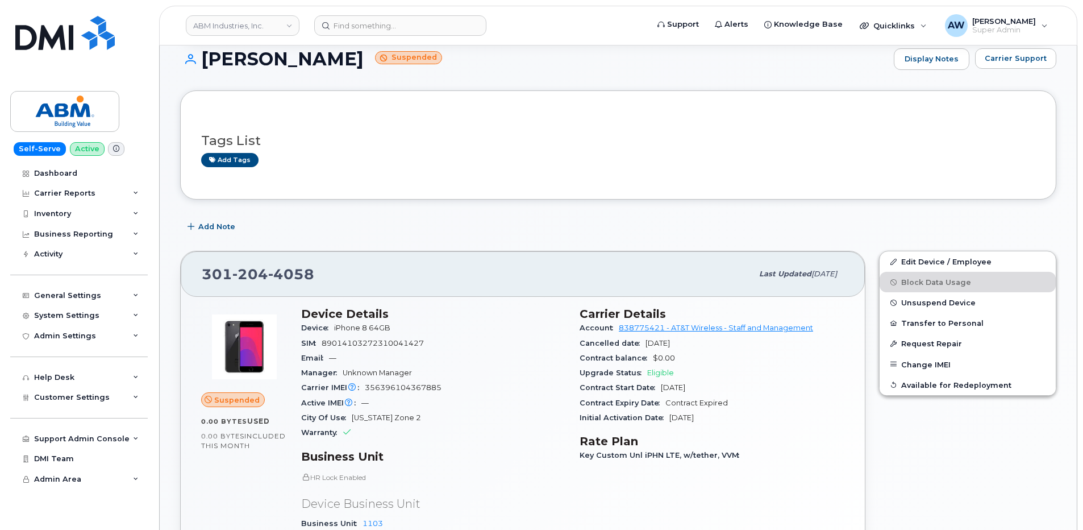
scroll to position [0, 0]
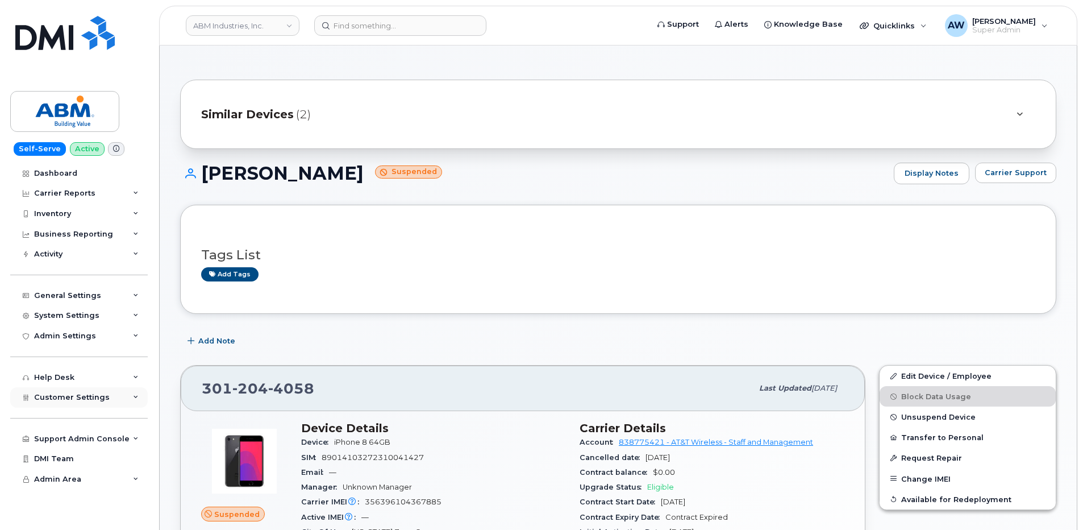
click at [81, 400] on span "Customer Settings" at bounding box center [72, 397] width 76 height 9
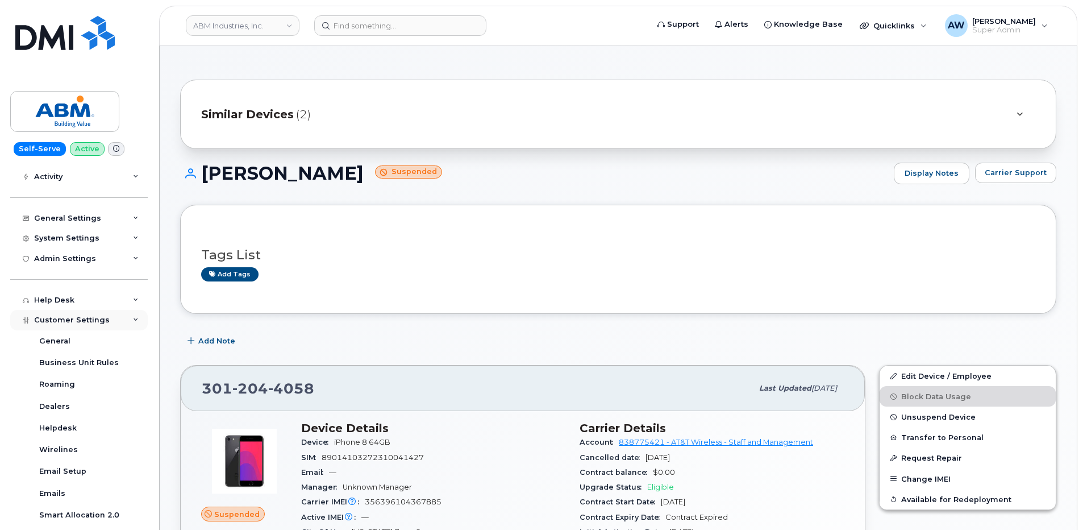
scroll to position [227, 0]
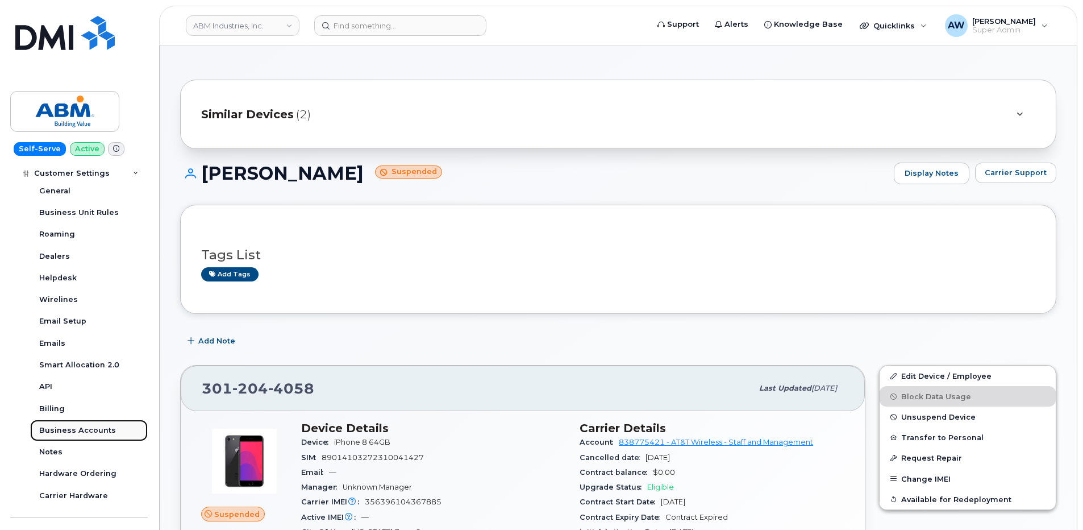
click at [82, 426] on div "Business Accounts" at bounding box center [77, 430] width 77 height 10
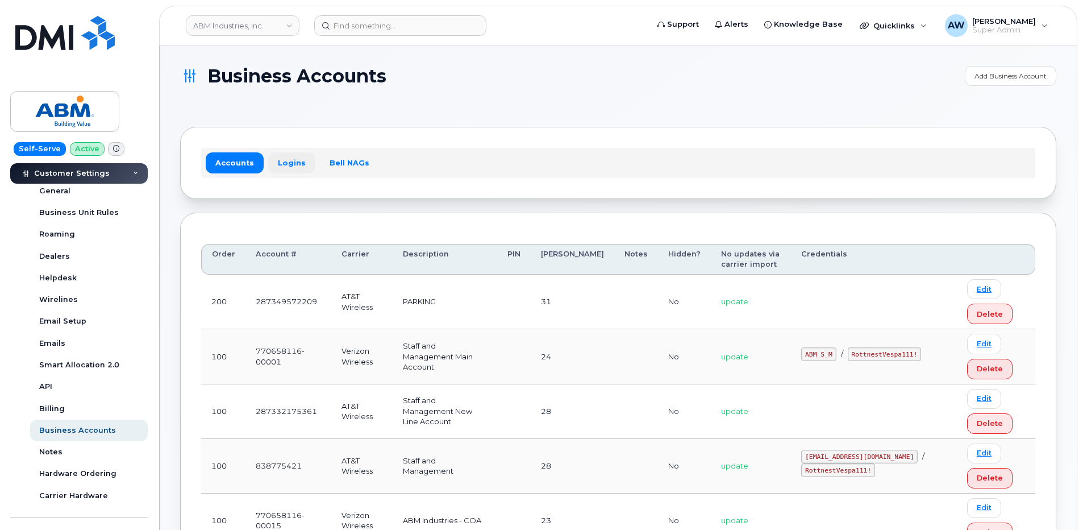
click at [285, 161] on link "Logins" at bounding box center [291, 162] width 47 height 20
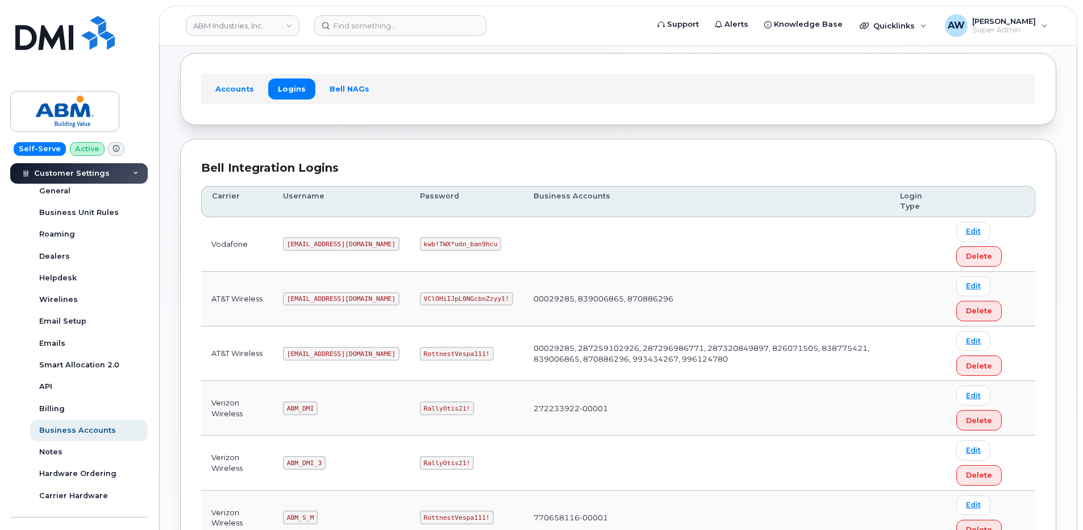
scroll to position [227, 0]
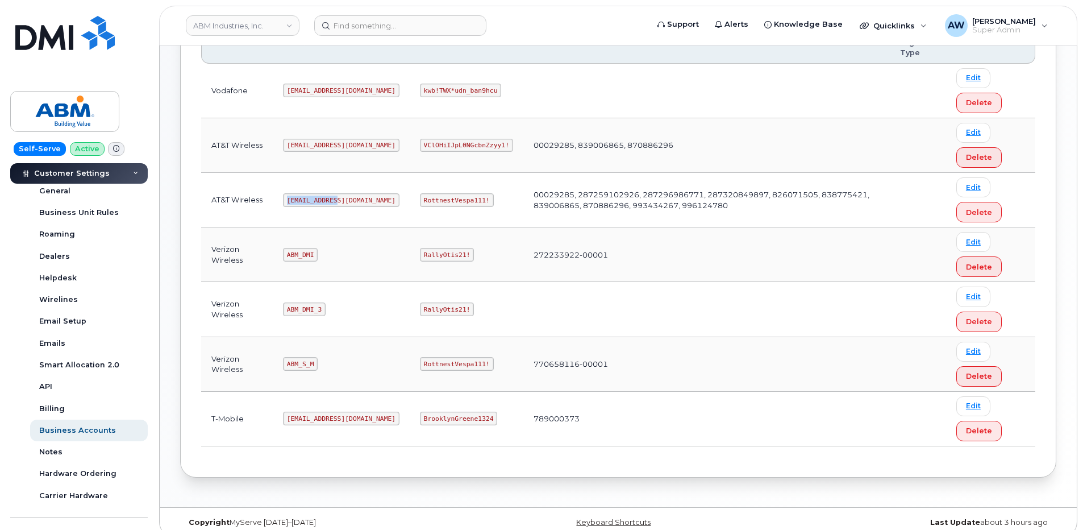
drag, startPoint x: 289, startPoint y: 199, endPoint x: 336, endPoint y: 200, distance: 47.7
click at [336, 200] on code "[EMAIL_ADDRESS][DOMAIN_NAME]" at bounding box center [341, 200] width 117 height 14
copy code "[EMAIL_ADDRESS][DOMAIN_NAME]"
drag, startPoint x: 384, startPoint y: 199, endPoint x: 454, endPoint y: 200, distance: 69.3
click at [454, 200] on td "RottnestVespa111!" at bounding box center [467, 200] width 114 height 55
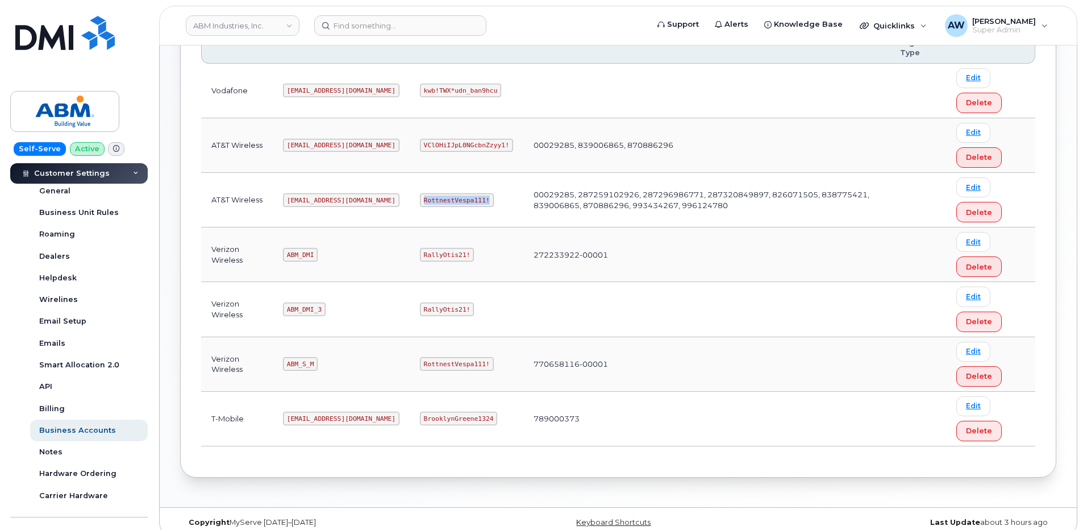
copy code "RottnestVespa111!"
